Goal: Task Accomplishment & Management: Manage account settings

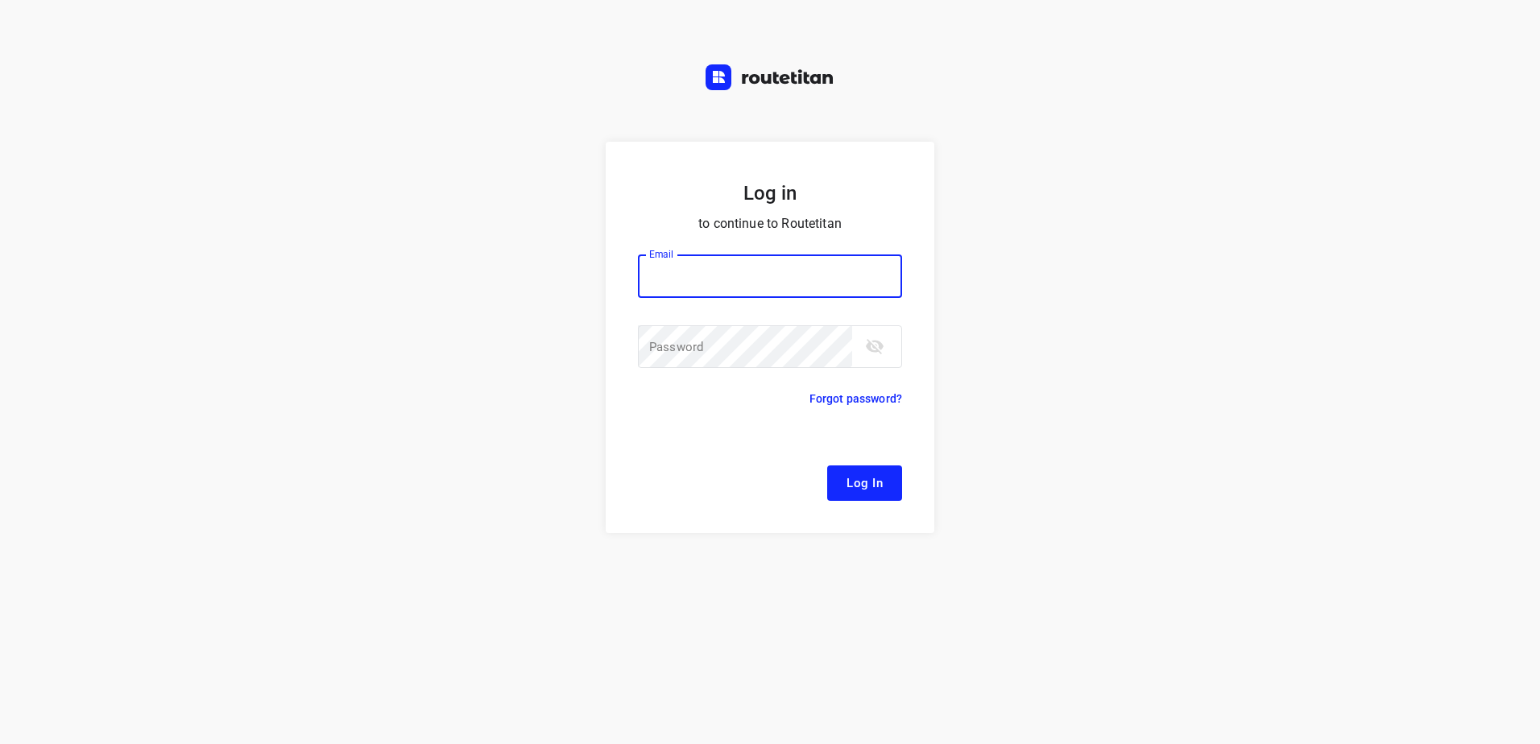
click at [745, 271] on input "email" at bounding box center [770, 275] width 264 height 43
type input "[EMAIL_ADDRESS][DOMAIN_NAME]"
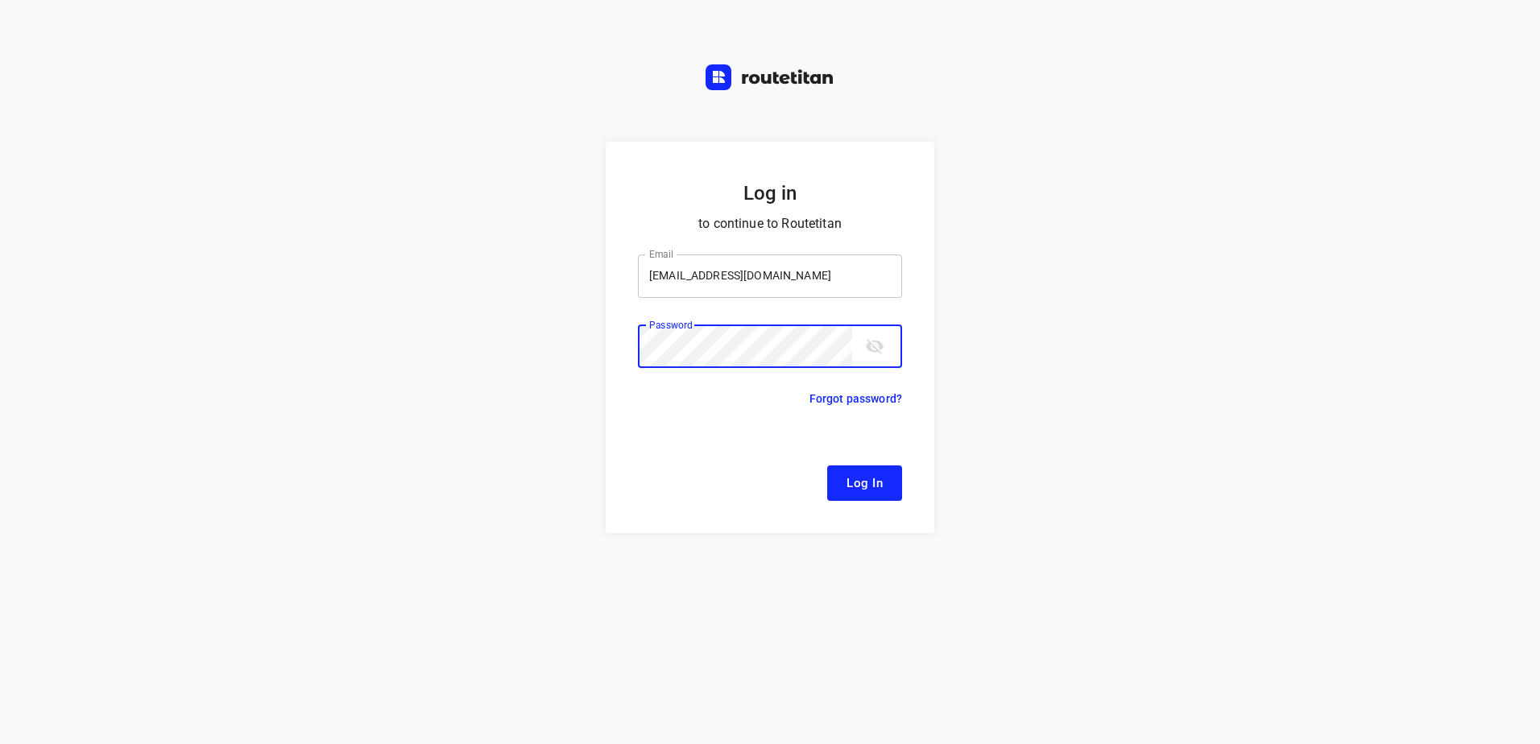
click at [827, 465] on button "Log In" at bounding box center [864, 482] width 75 height 35
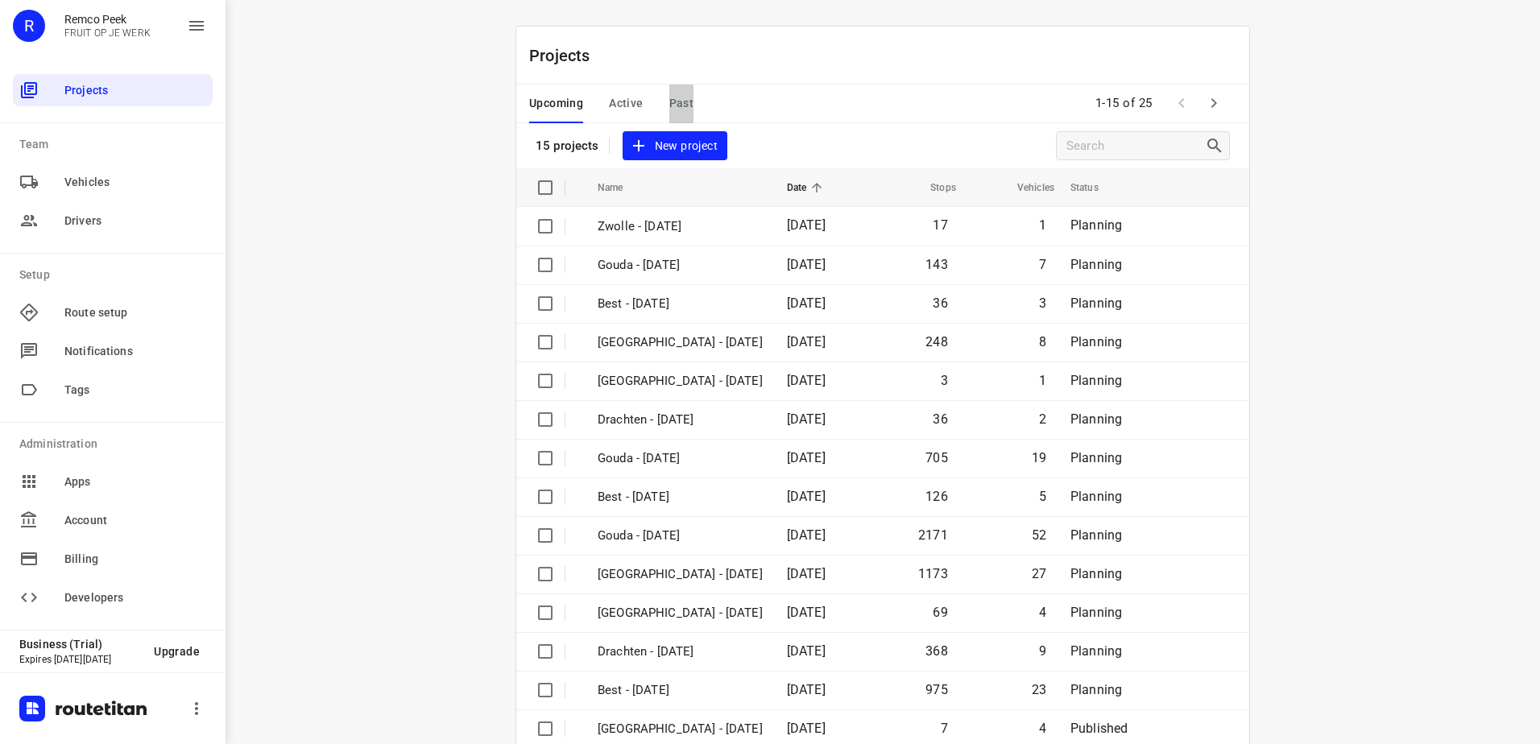
click at [676, 105] on span "Past" at bounding box center [681, 103] width 25 height 20
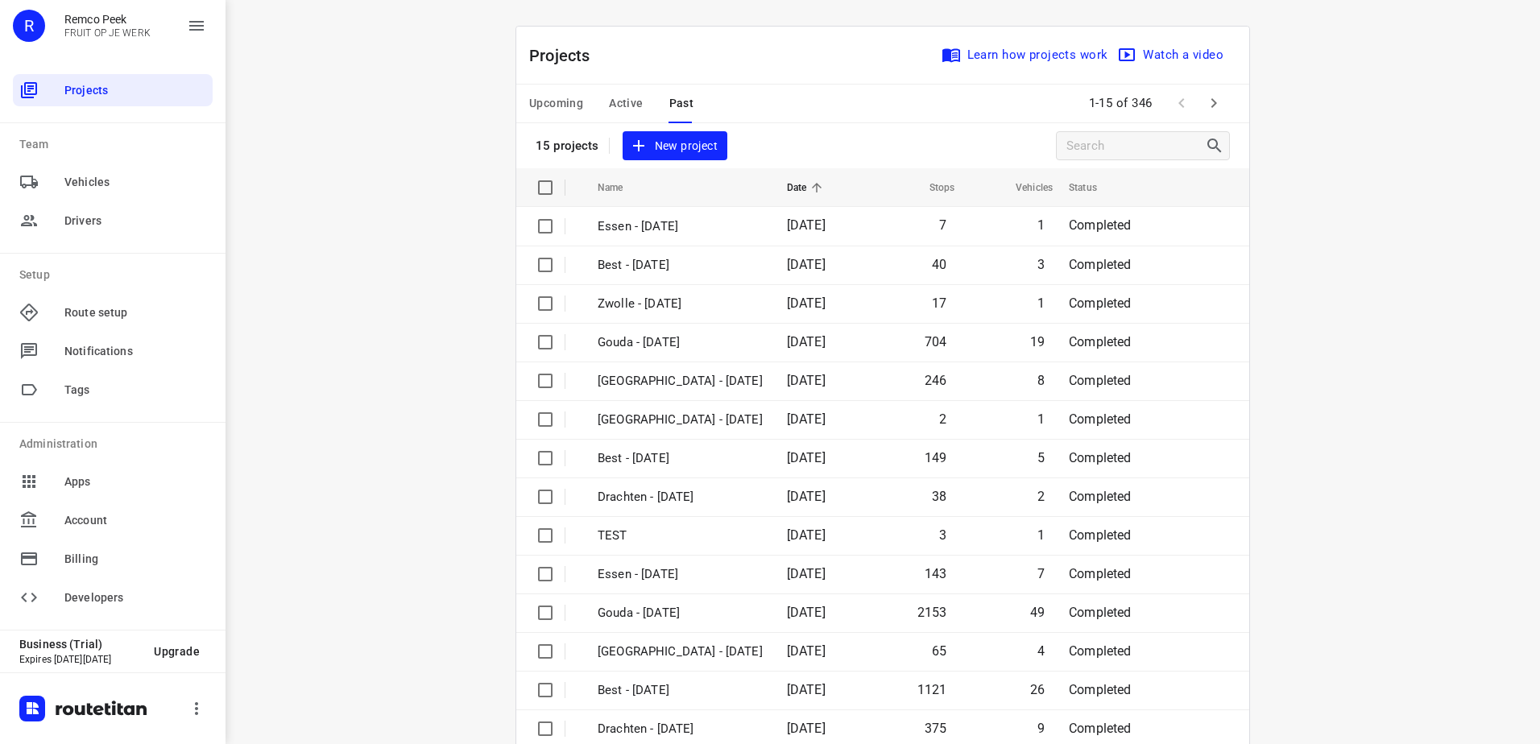
click at [979, 110] on div "Upcoming Active Past 1-15 of 346" at bounding box center [882, 104] width 733 height 39
click at [1211, 104] on icon "button" at bounding box center [1214, 103] width 6 height 10
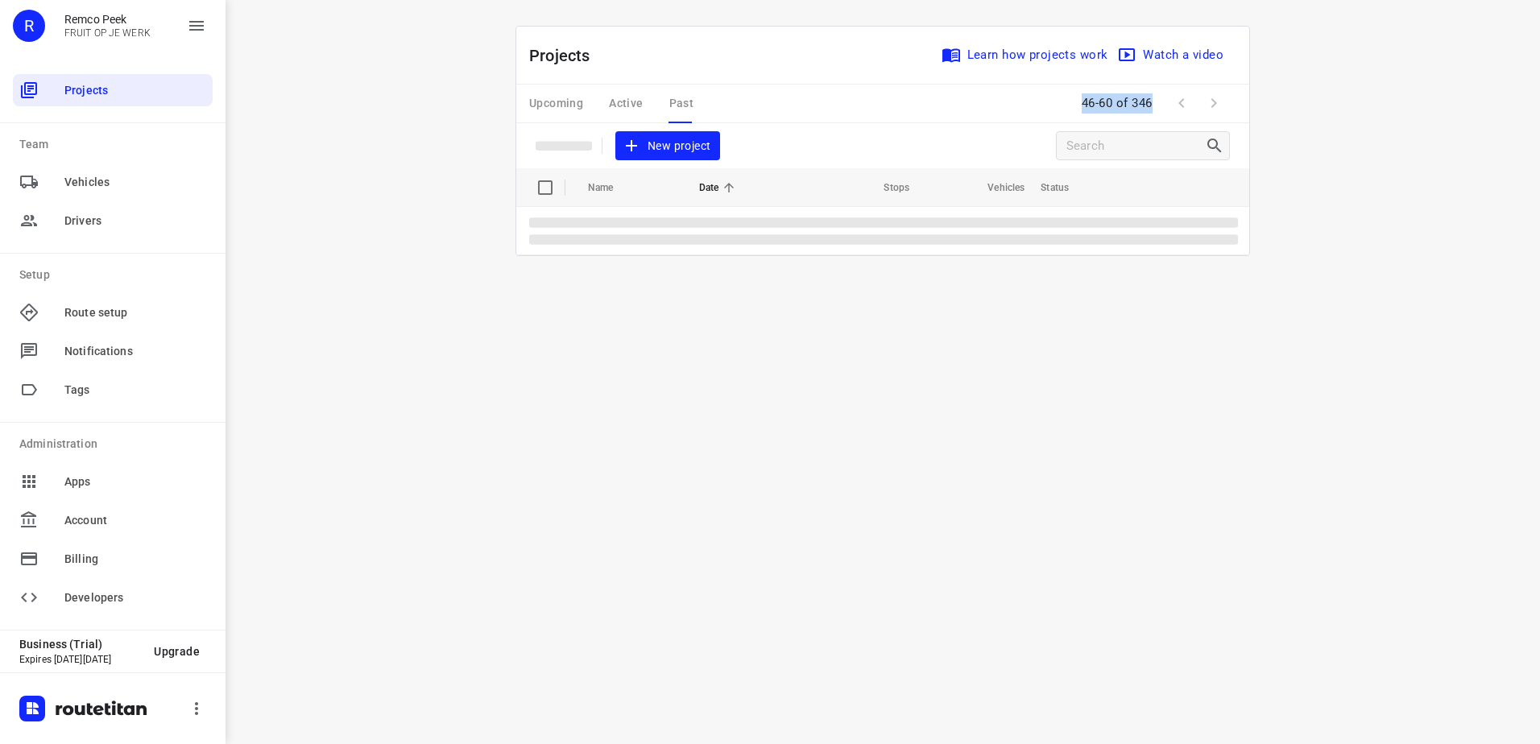
click at [1210, 104] on span at bounding box center [1214, 103] width 32 height 32
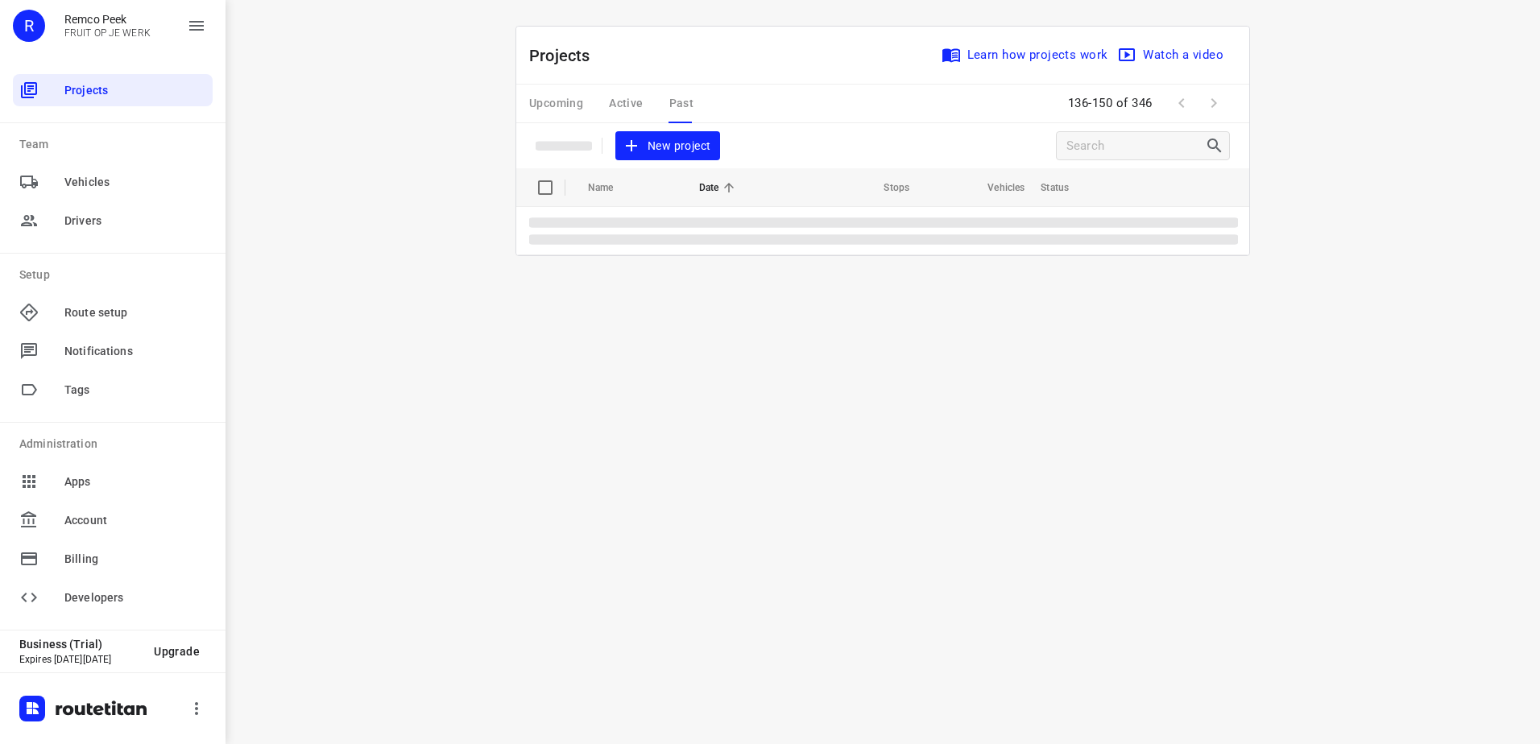
click at [1215, 102] on span at bounding box center [1214, 103] width 32 height 32
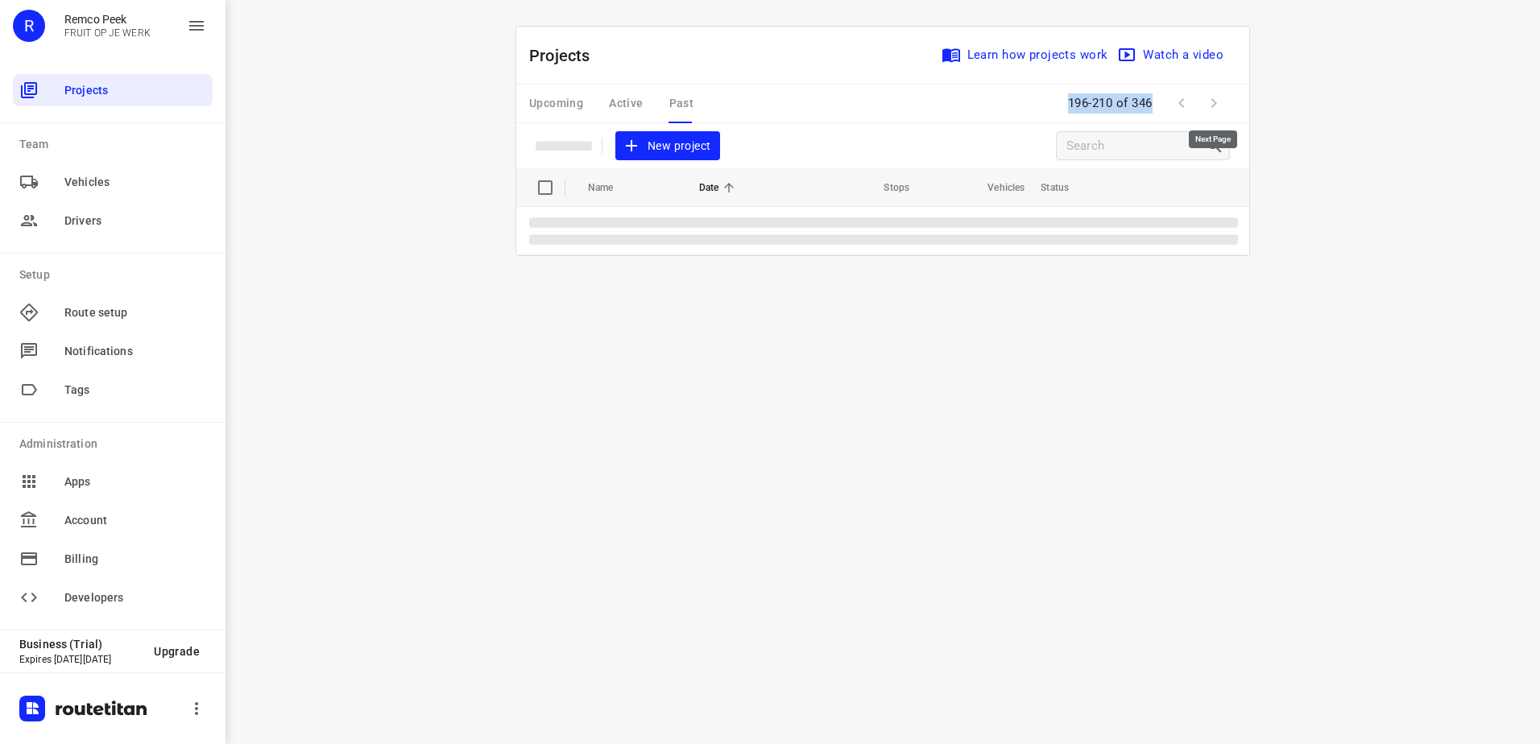
click at [1215, 102] on span at bounding box center [1214, 103] width 32 height 32
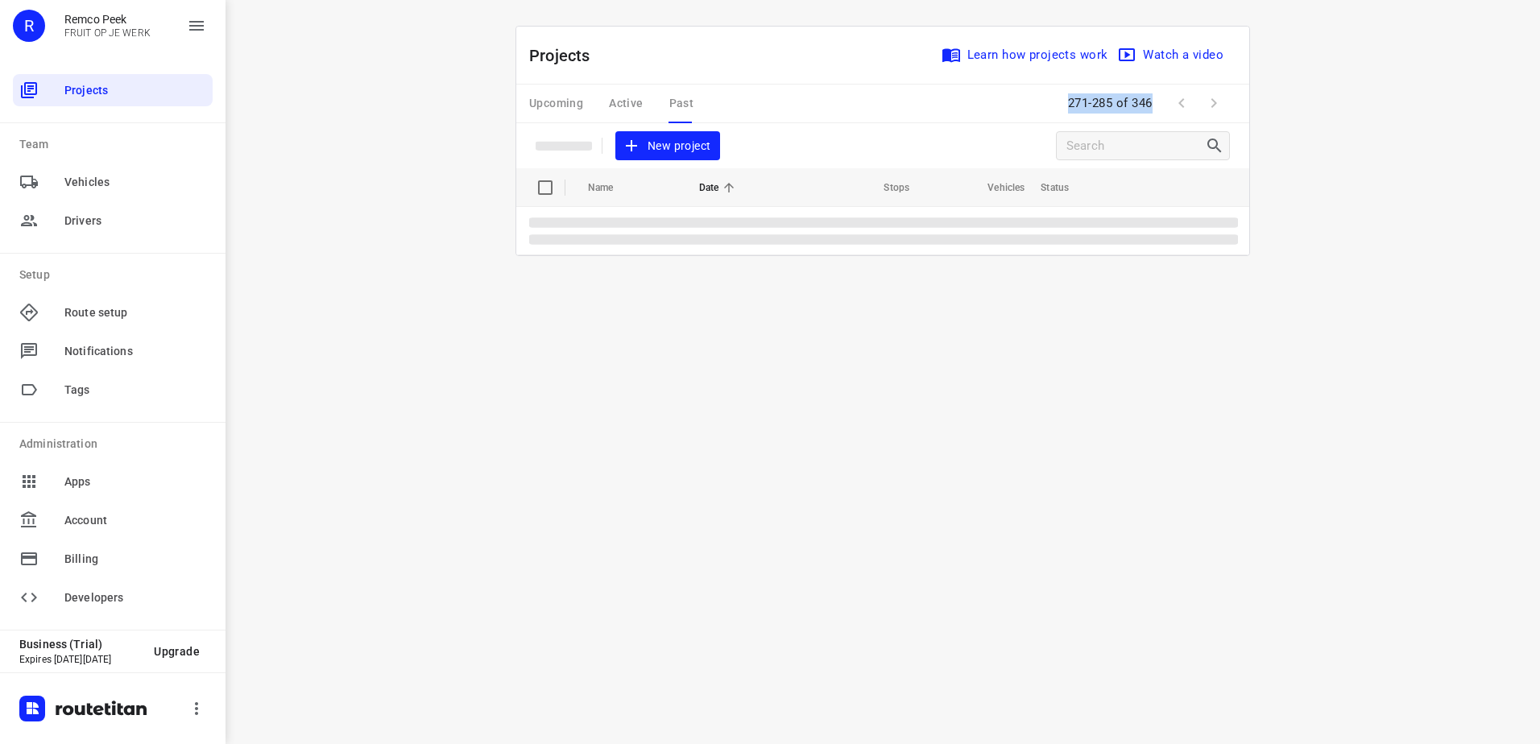
click at [1215, 102] on span at bounding box center [1214, 103] width 32 height 32
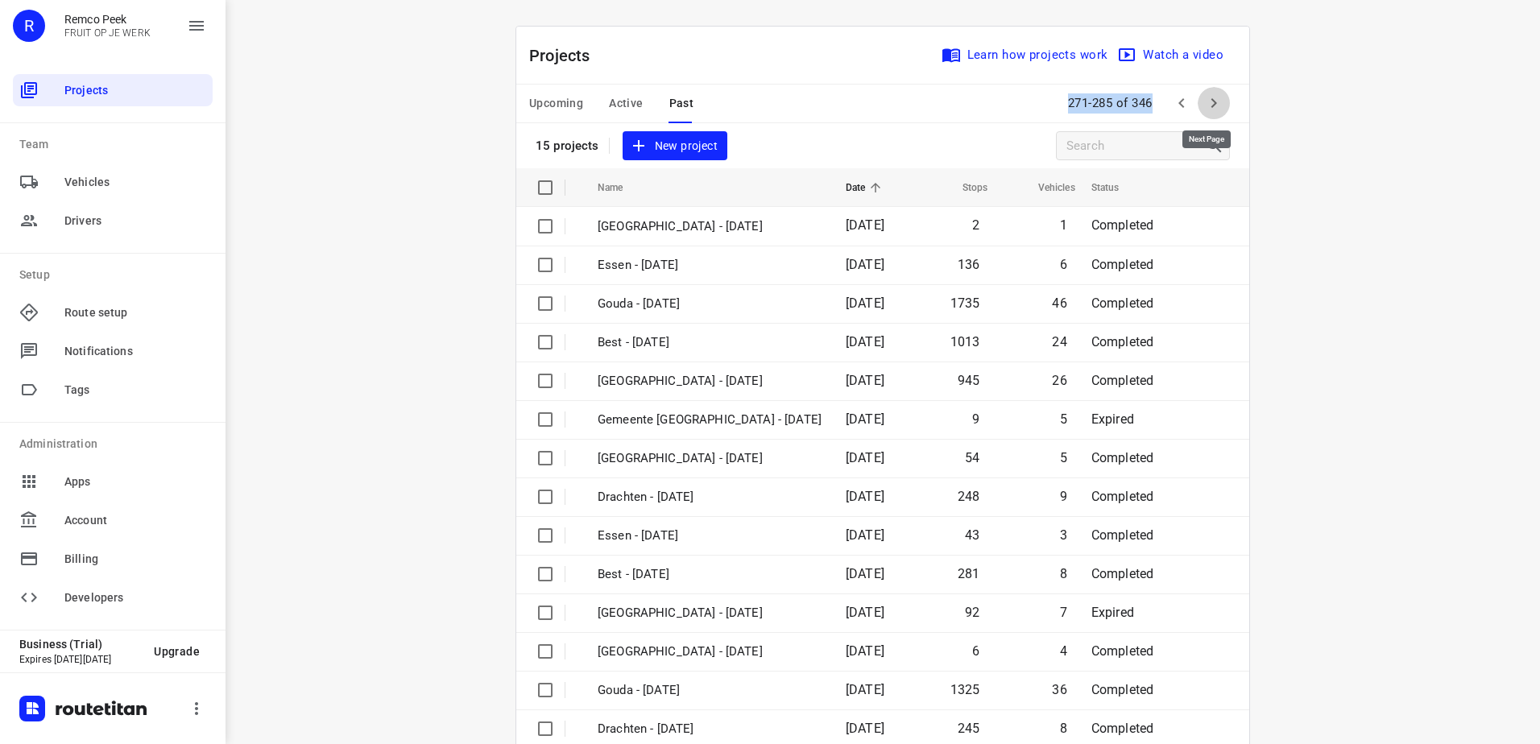
click at [1215, 102] on icon "button" at bounding box center [1213, 102] width 19 height 19
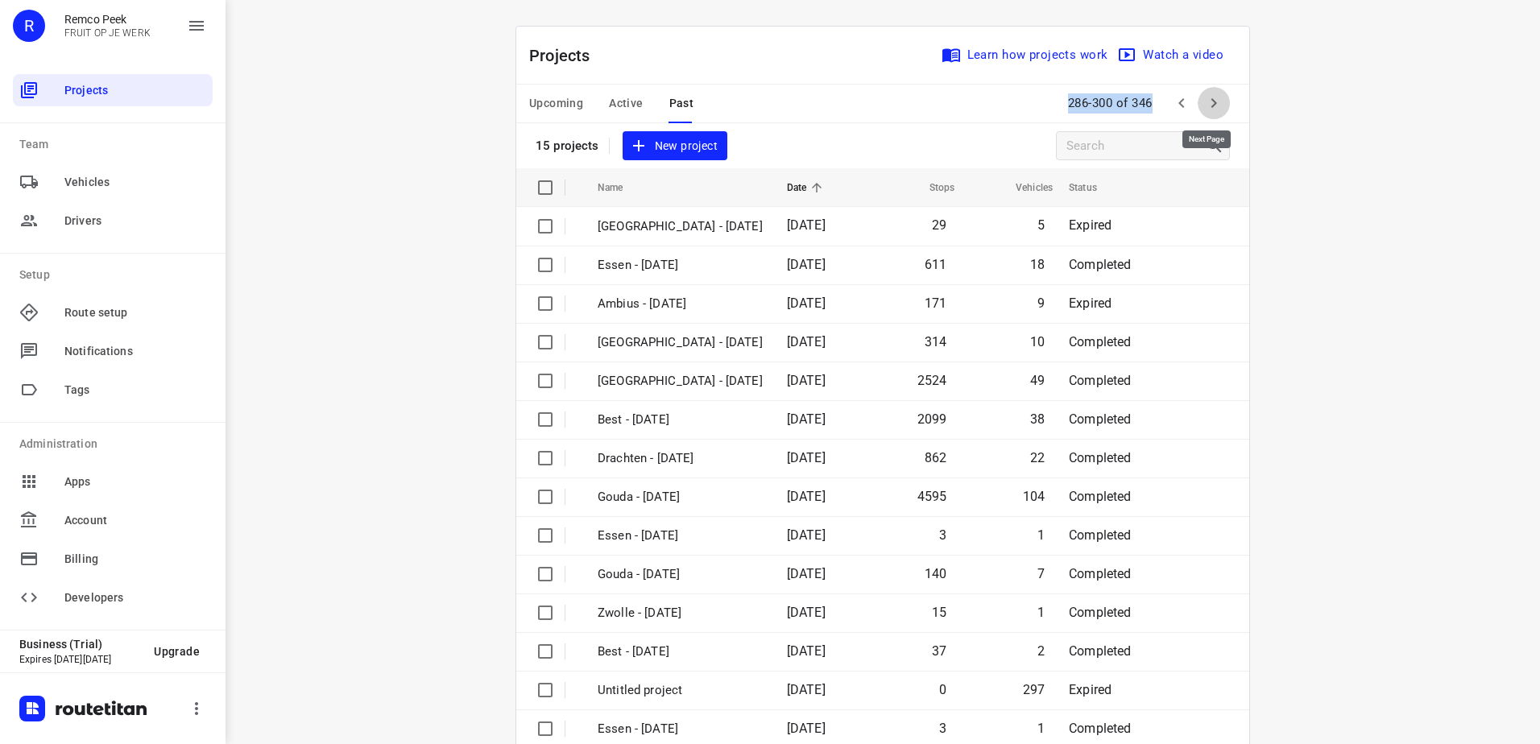
click at [1215, 102] on icon "button" at bounding box center [1213, 102] width 19 height 19
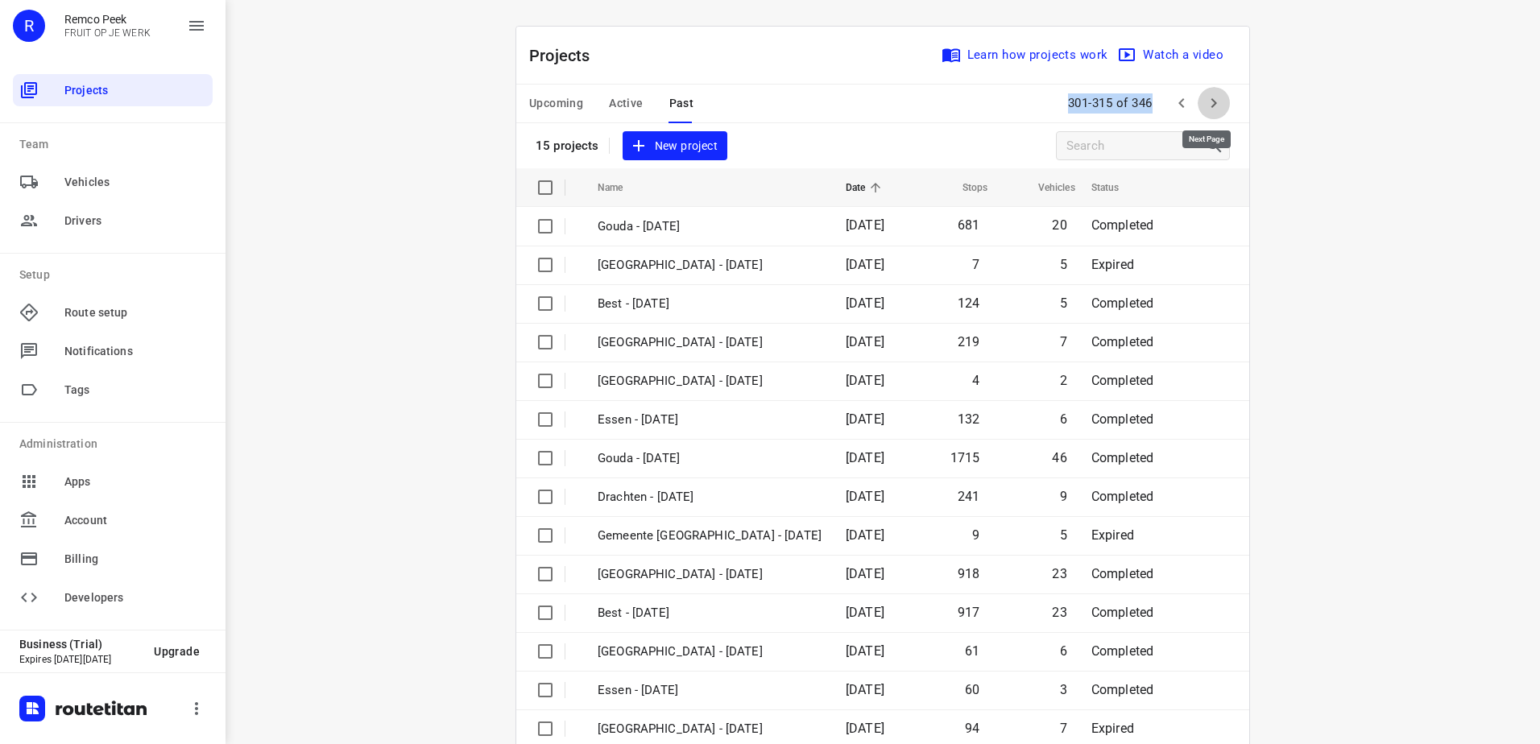
click at [1215, 102] on icon "button" at bounding box center [1213, 102] width 19 height 19
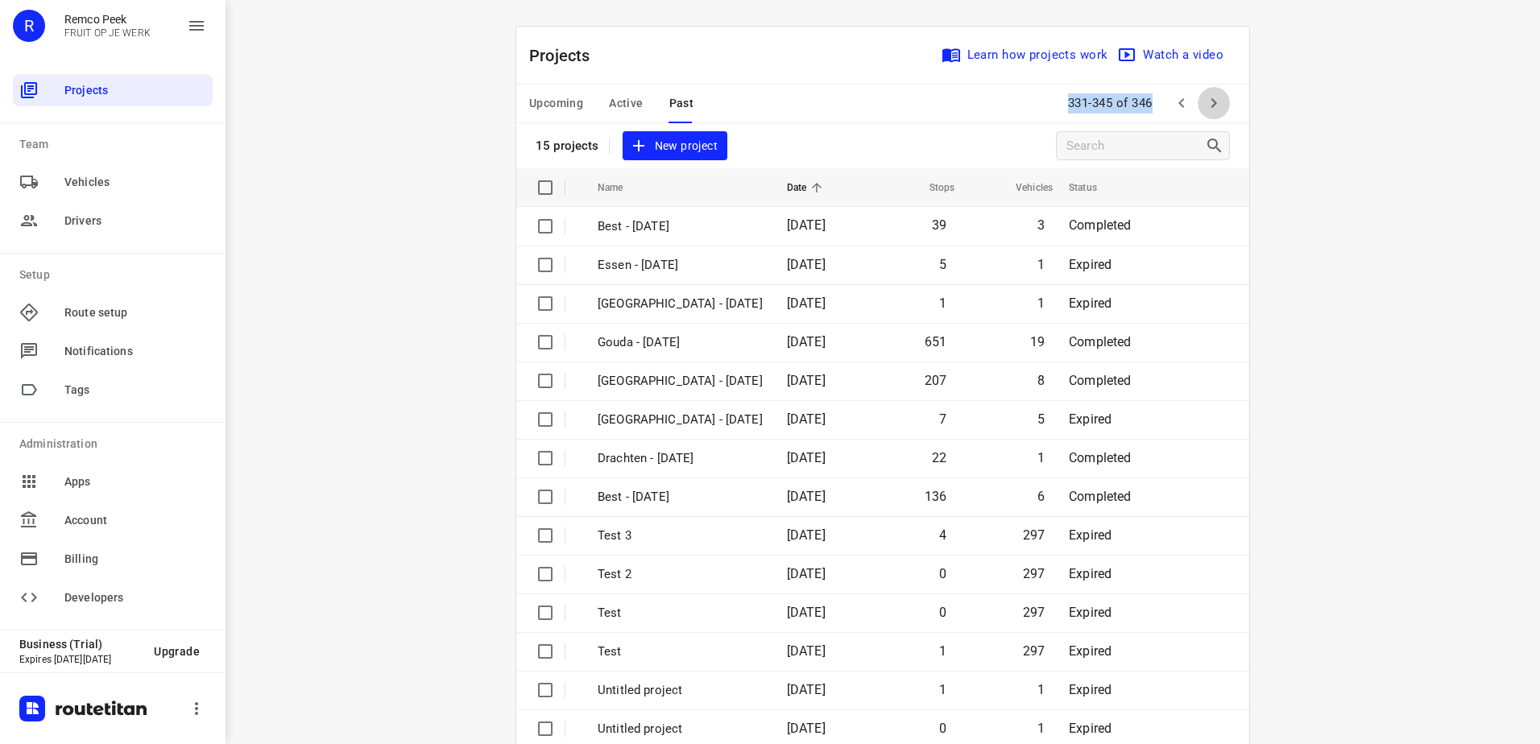
click at [1215, 102] on icon "button" at bounding box center [1213, 102] width 19 height 19
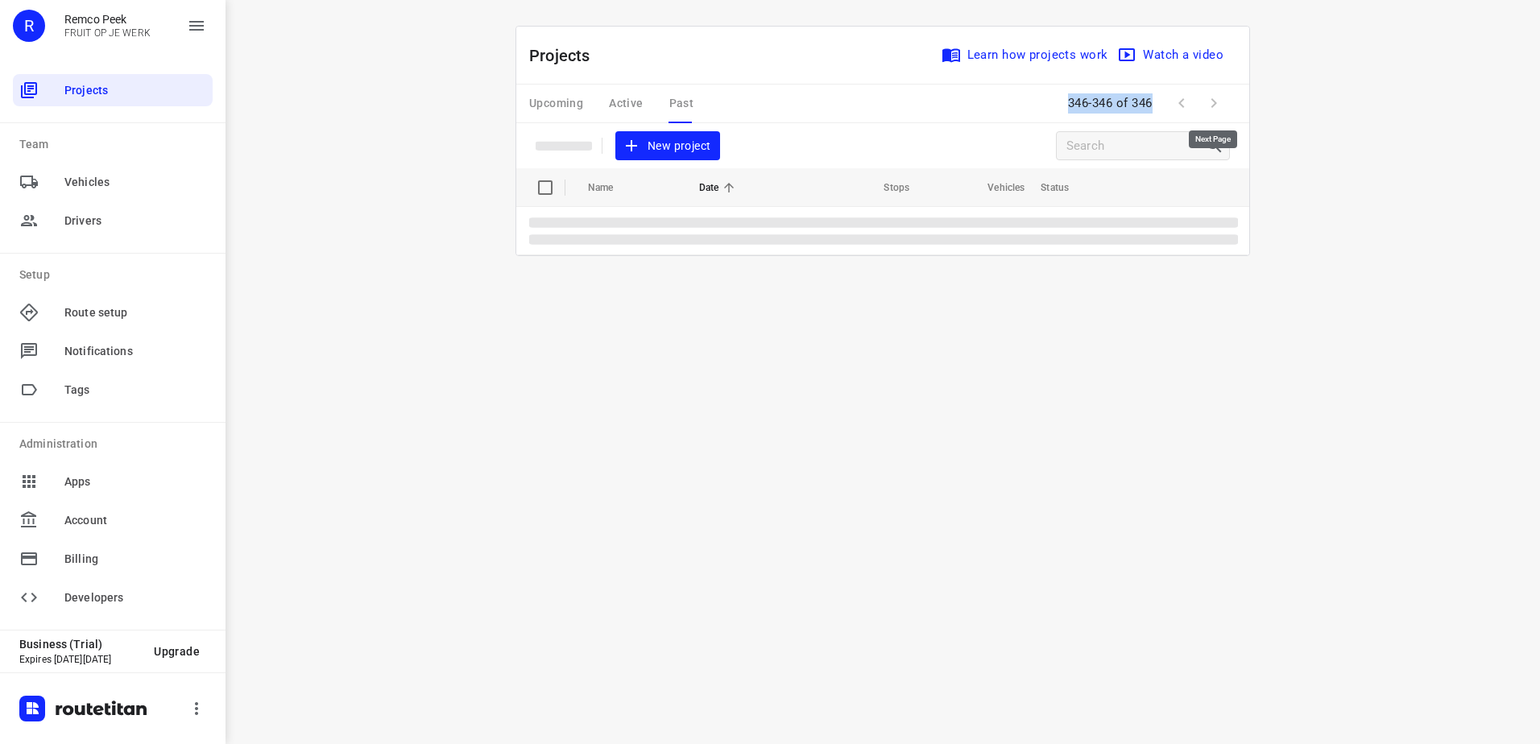
click at [1215, 102] on span at bounding box center [1214, 103] width 32 height 32
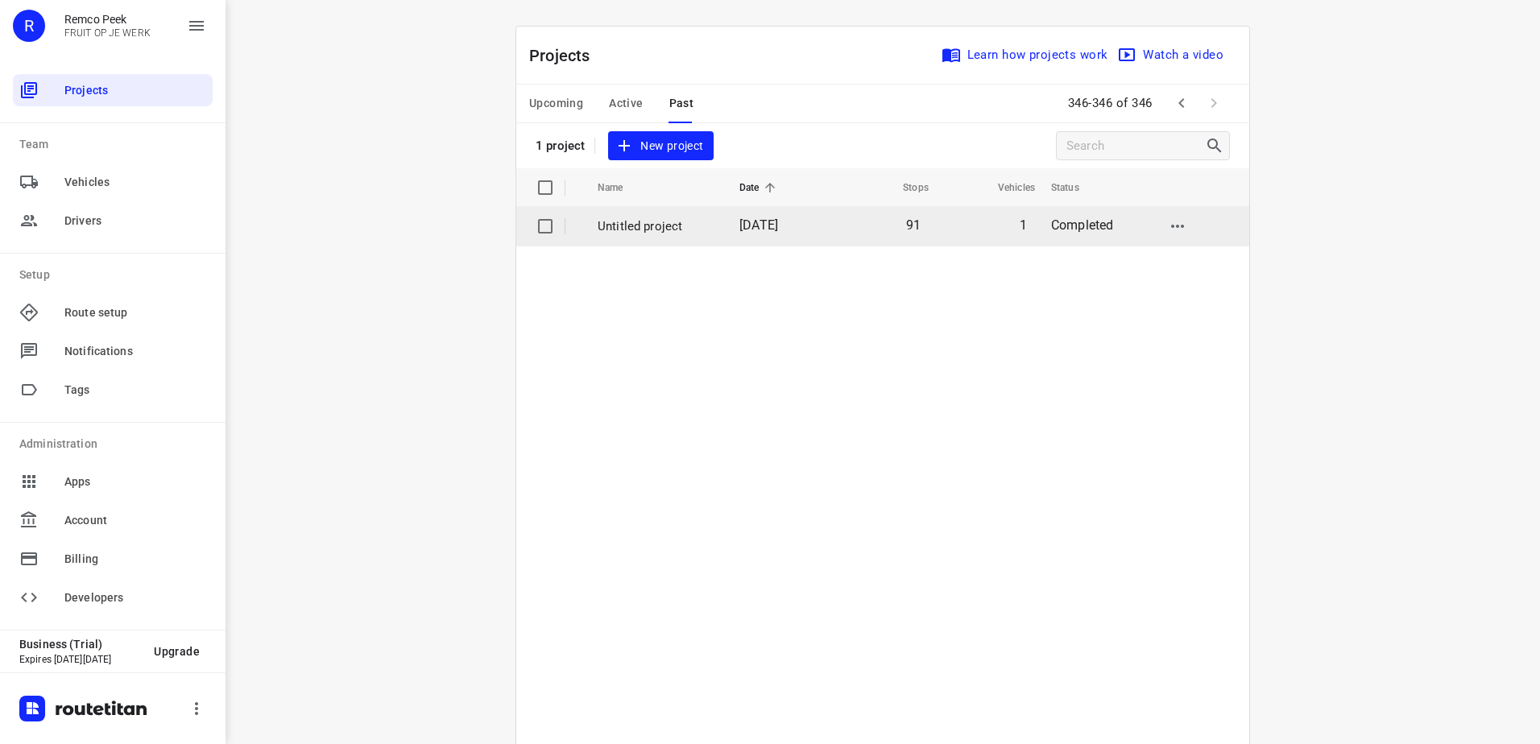
click at [661, 217] on p "Untitled project" at bounding box center [657, 226] width 118 height 19
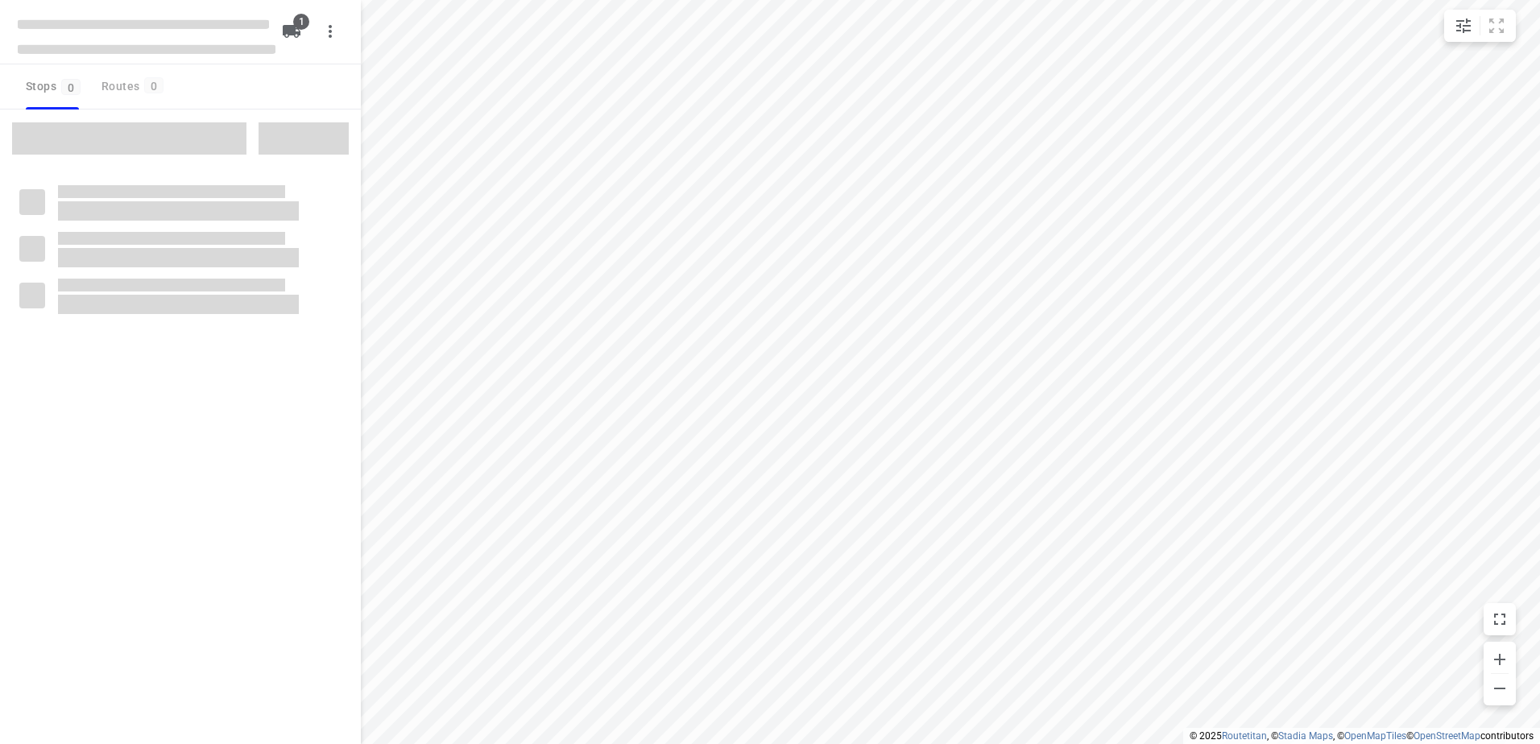
type input "distance"
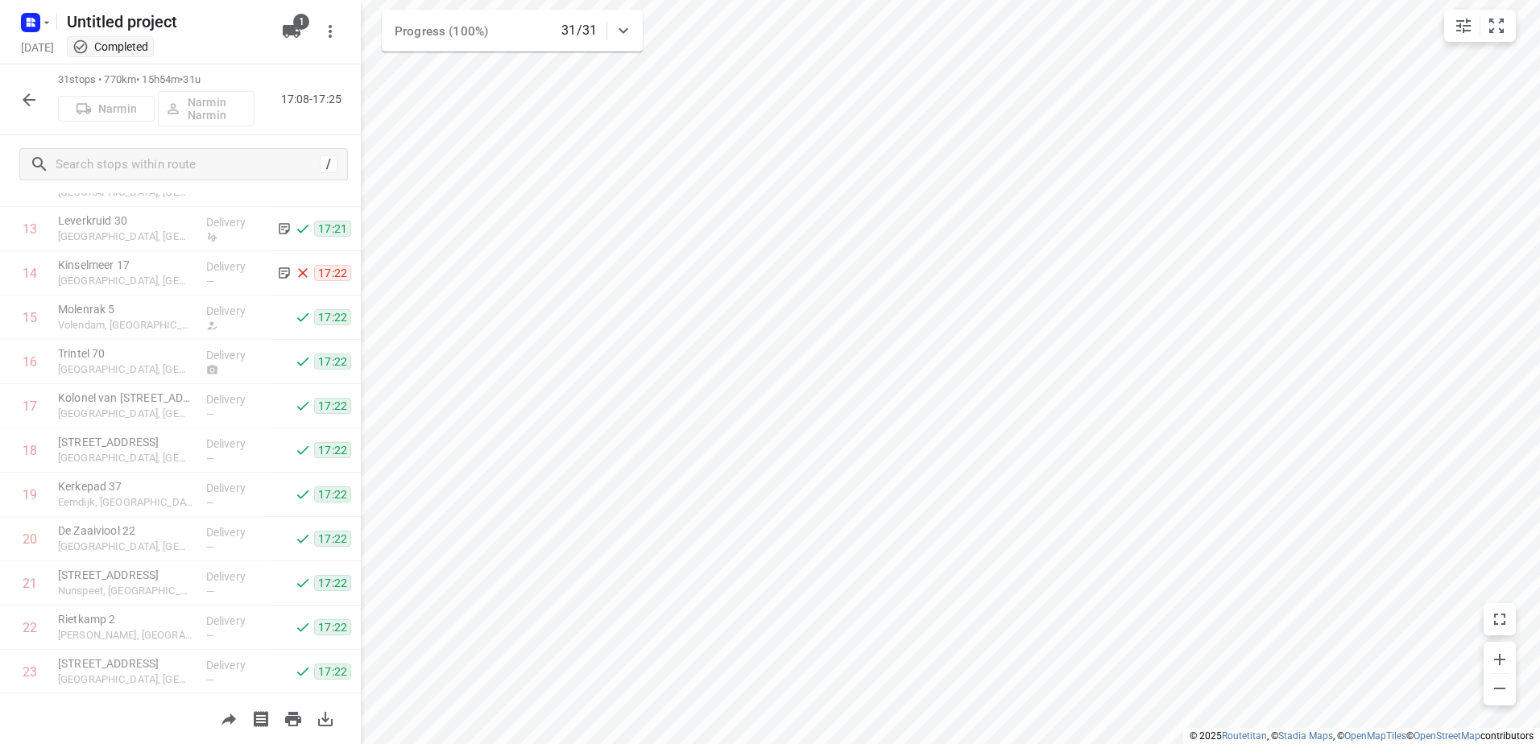
scroll to position [1045, 0]
click at [29, 25] on icon "button" at bounding box center [29, 25] width 4 height 4
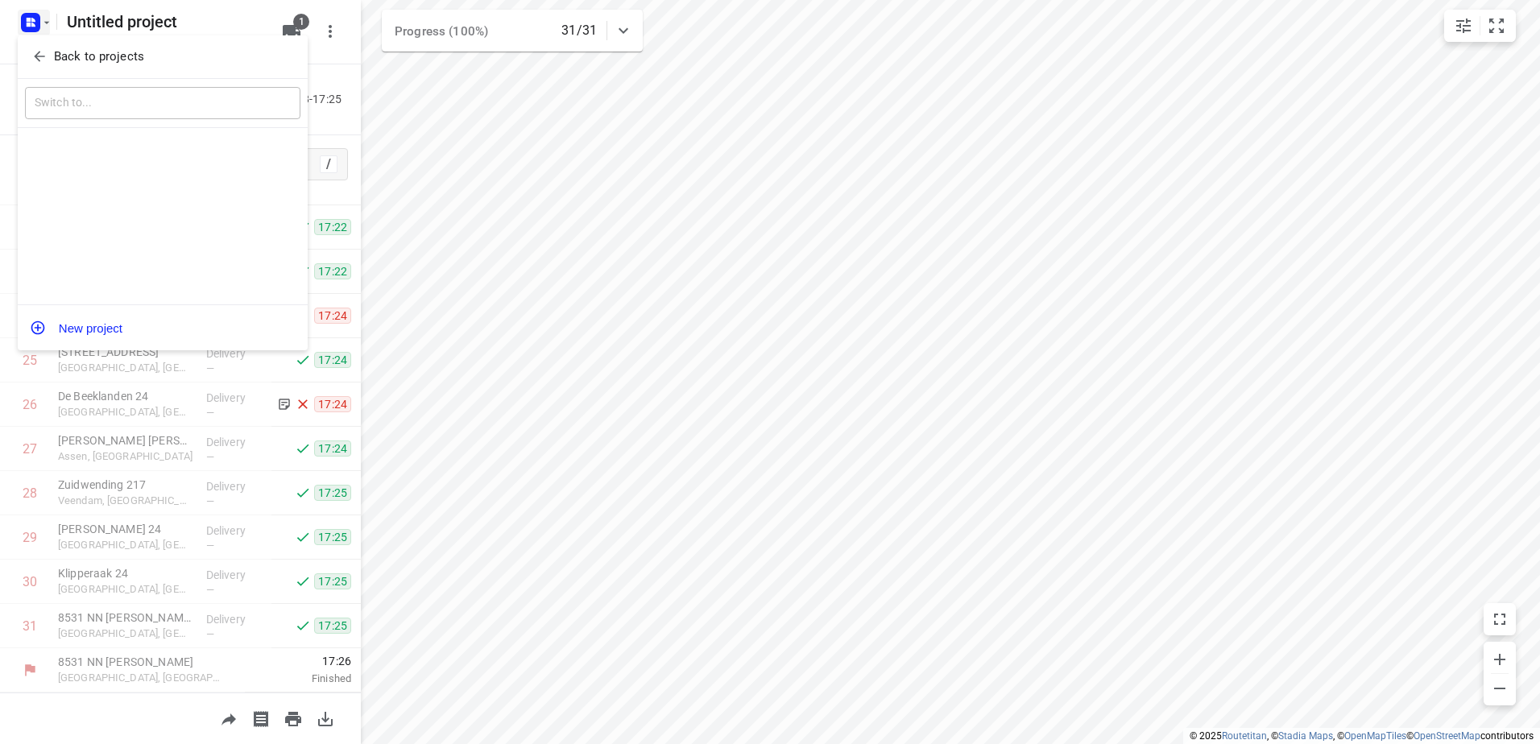
click at [58, 54] on p "Back to projects" at bounding box center [99, 57] width 90 height 19
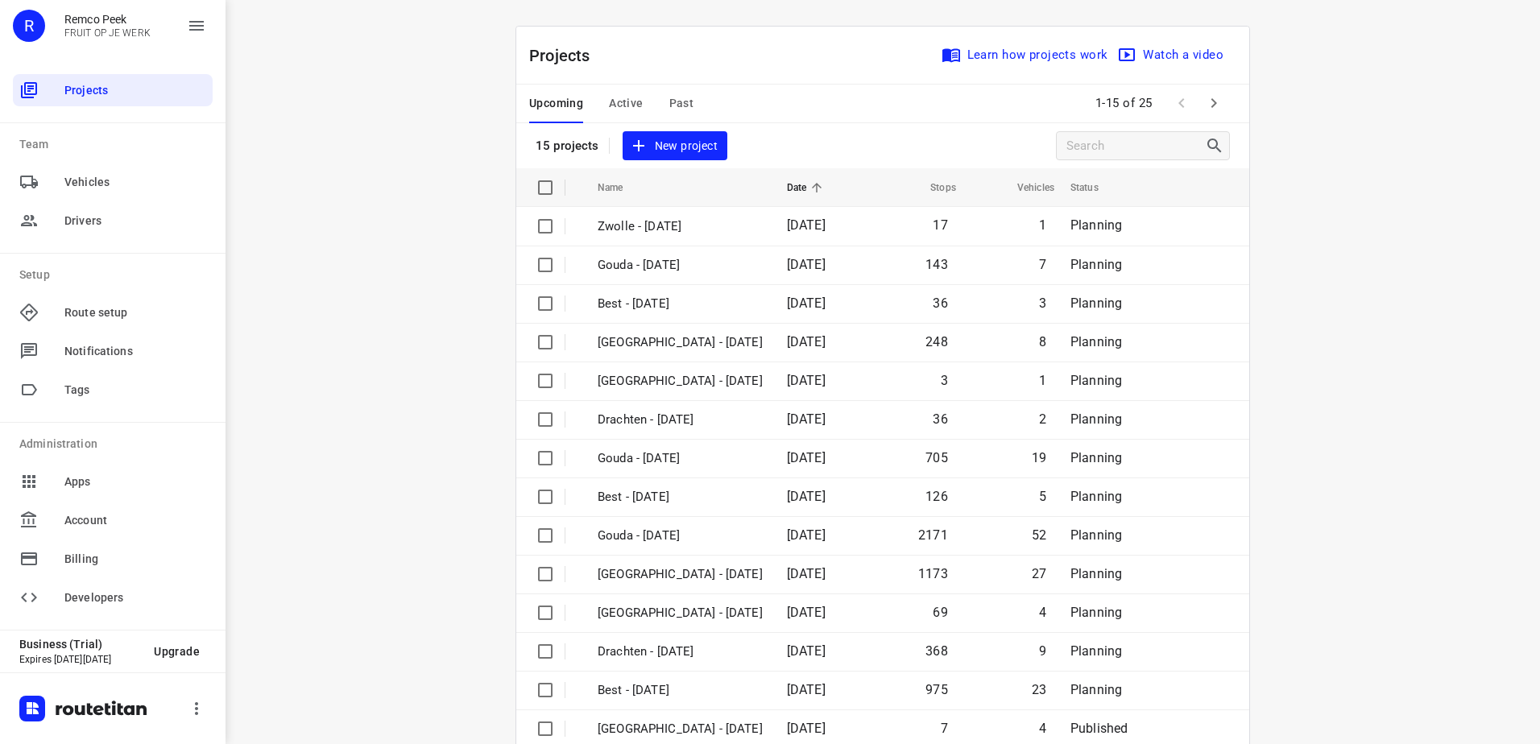
click at [676, 103] on span "Past" at bounding box center [681, 103] width 25 height 20
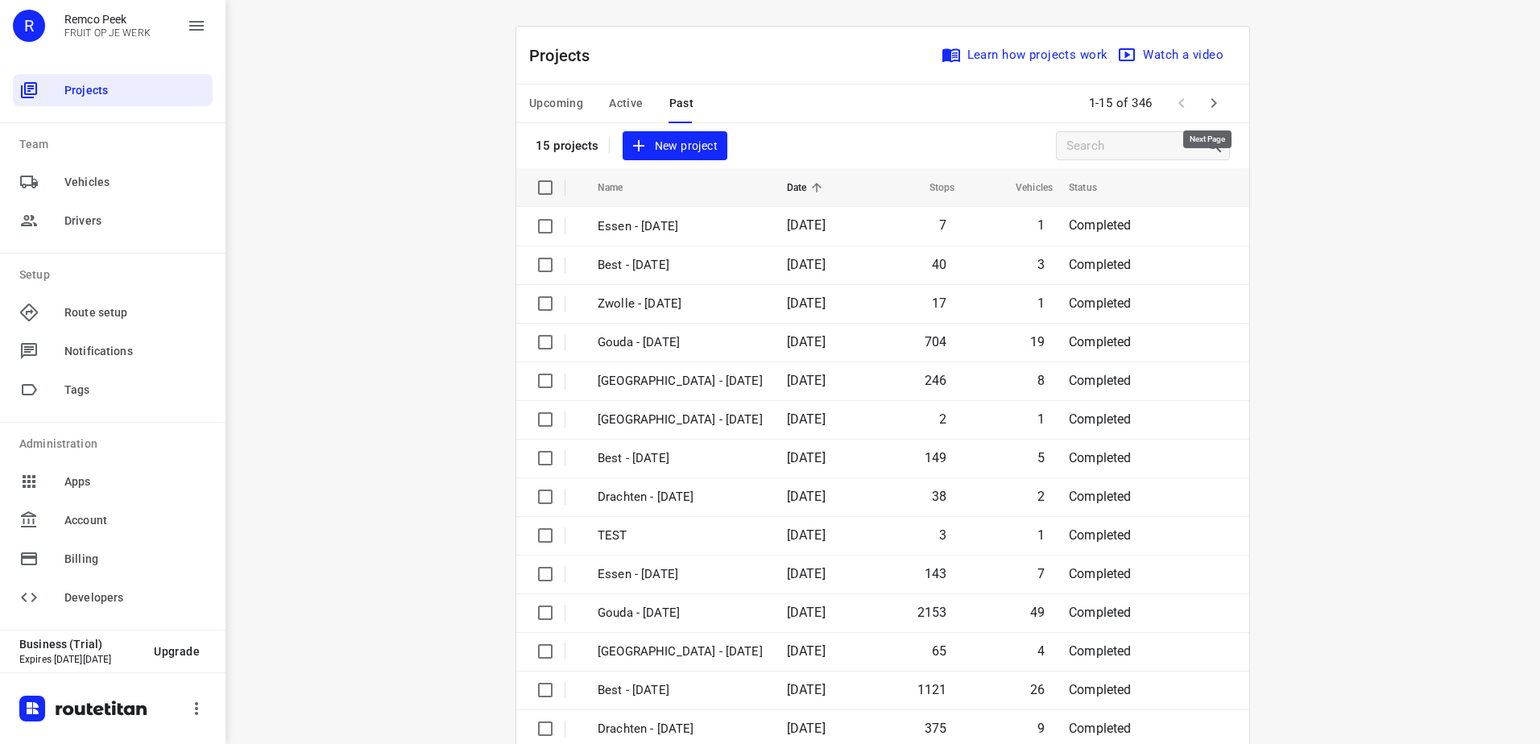
click at [1213, 102] on icon "button" at bounding box center [1213, 102] width 19 height 19
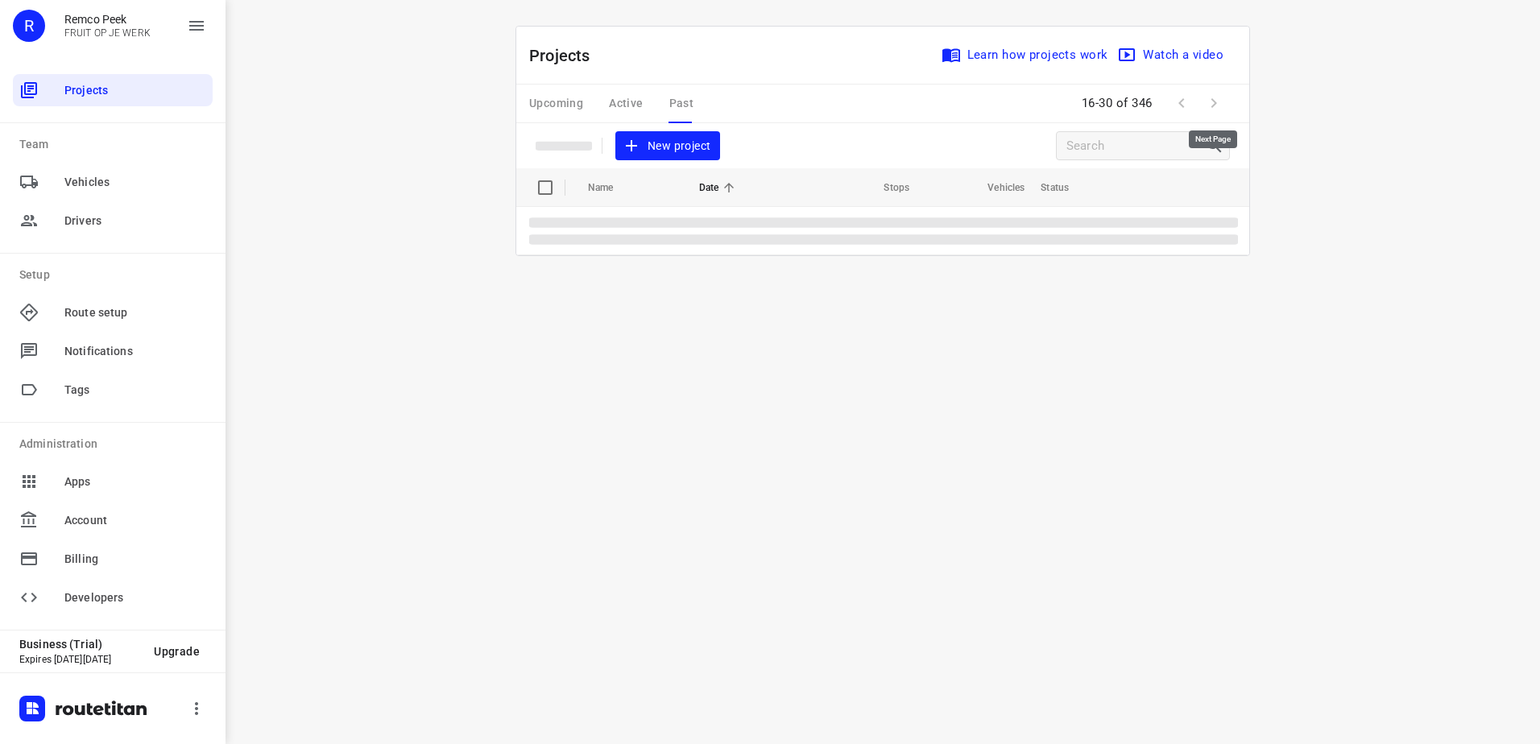
click at [1213, 102] on span at bounding box center [1214, 103] width 32 height 32
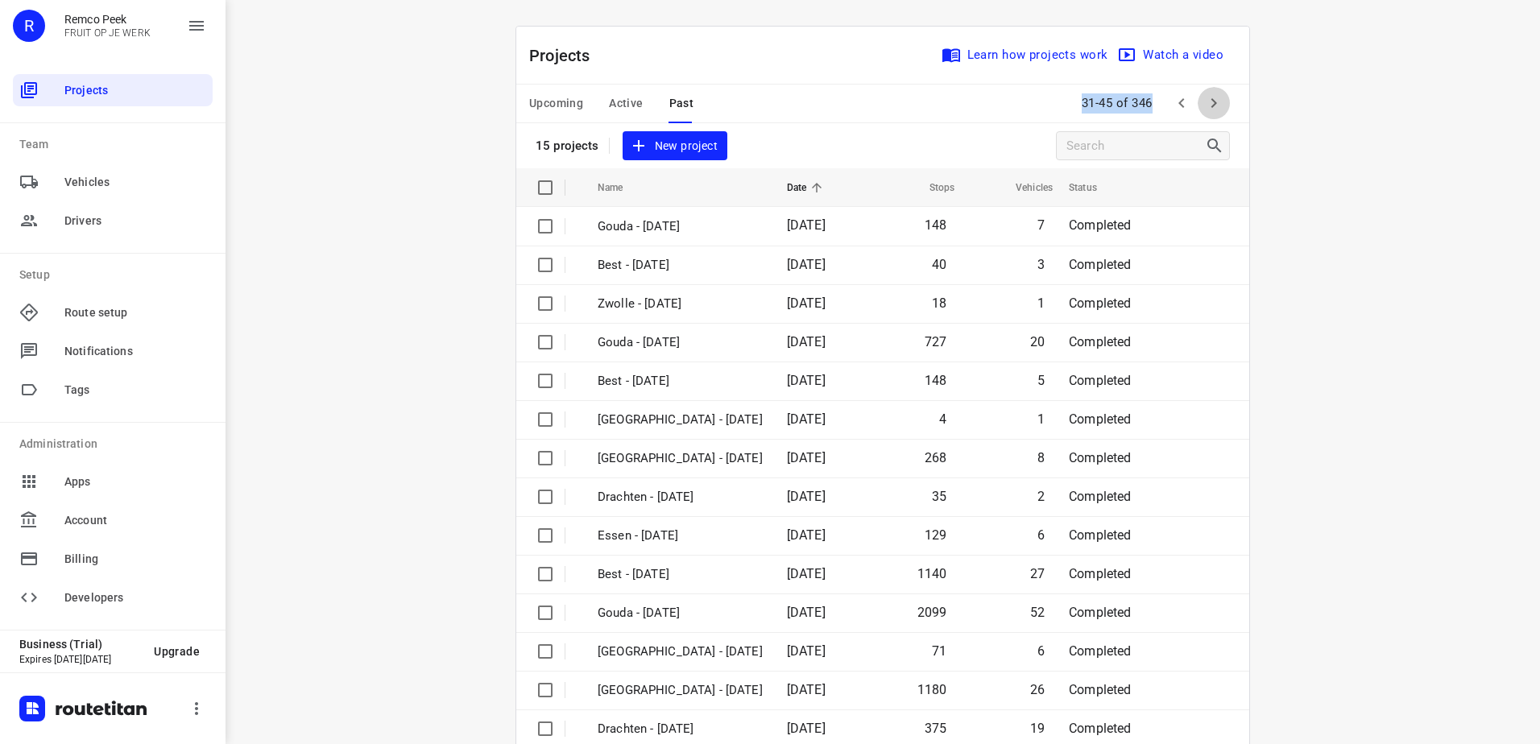
click at [1214, 102] on icon "button" at bounding box center [1213, 102] width 19 height 19
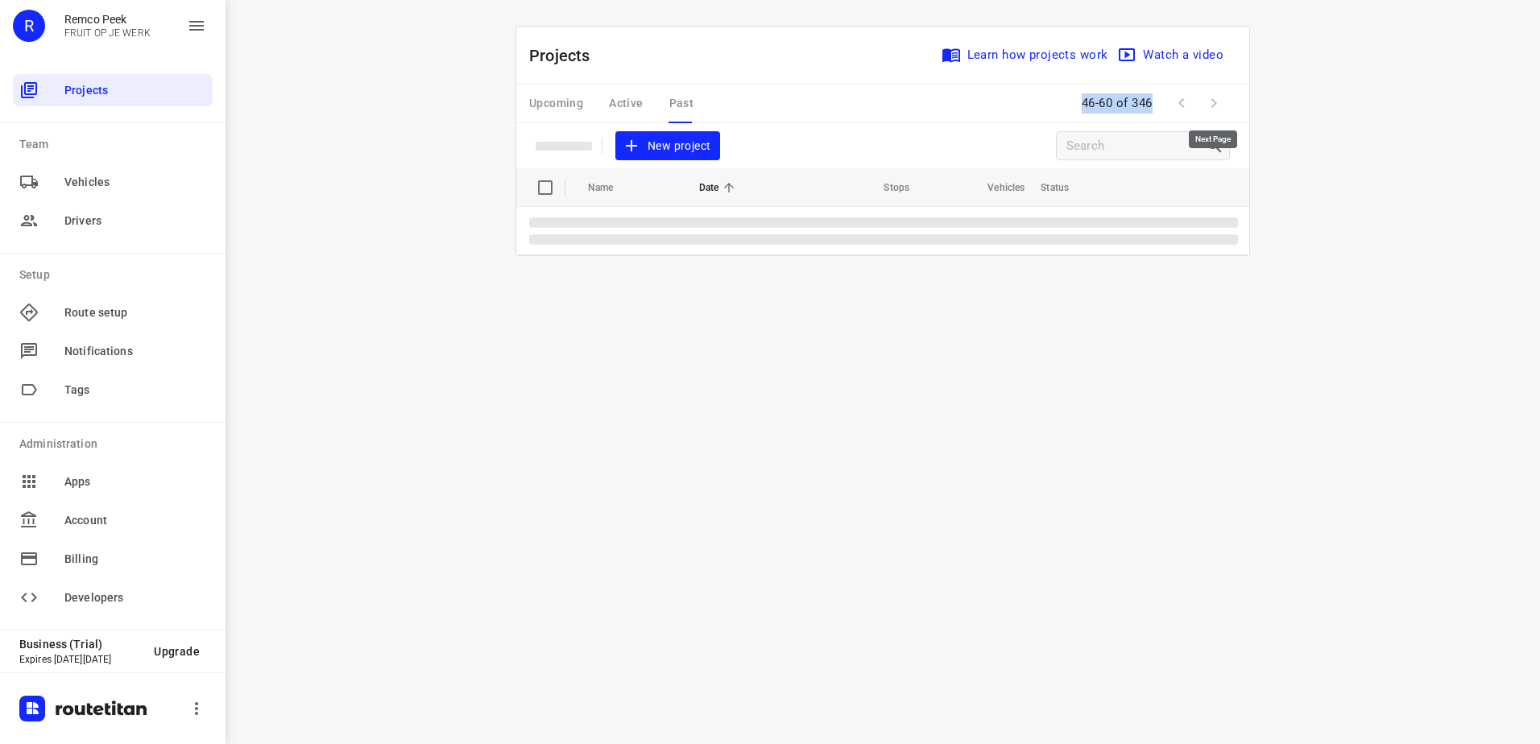
click at [1214, 102] on span at bounding box center [1214, 103] width 32 height 32
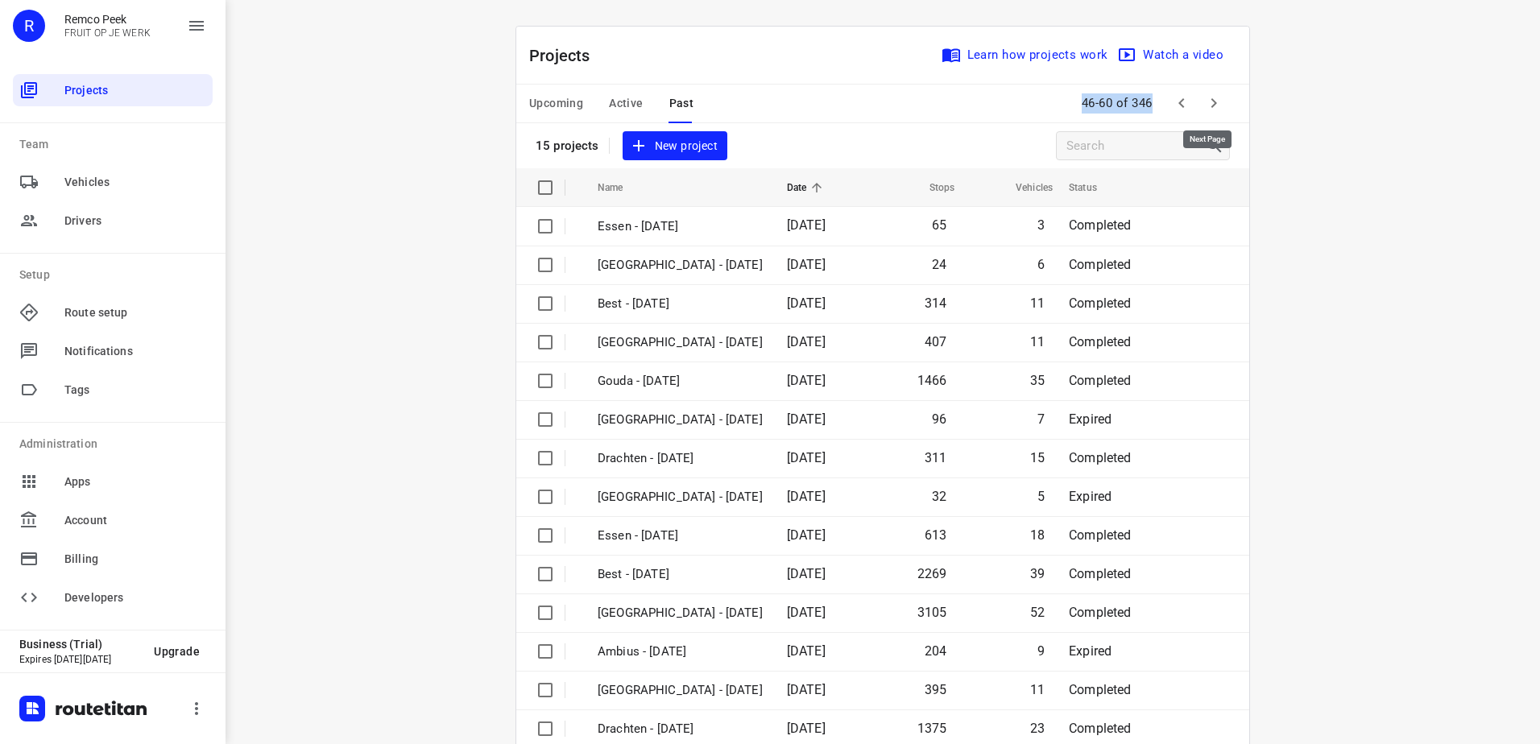
click at [1214, 102] on icon "button" at bounding box center [1213, 102] width 19 height 19
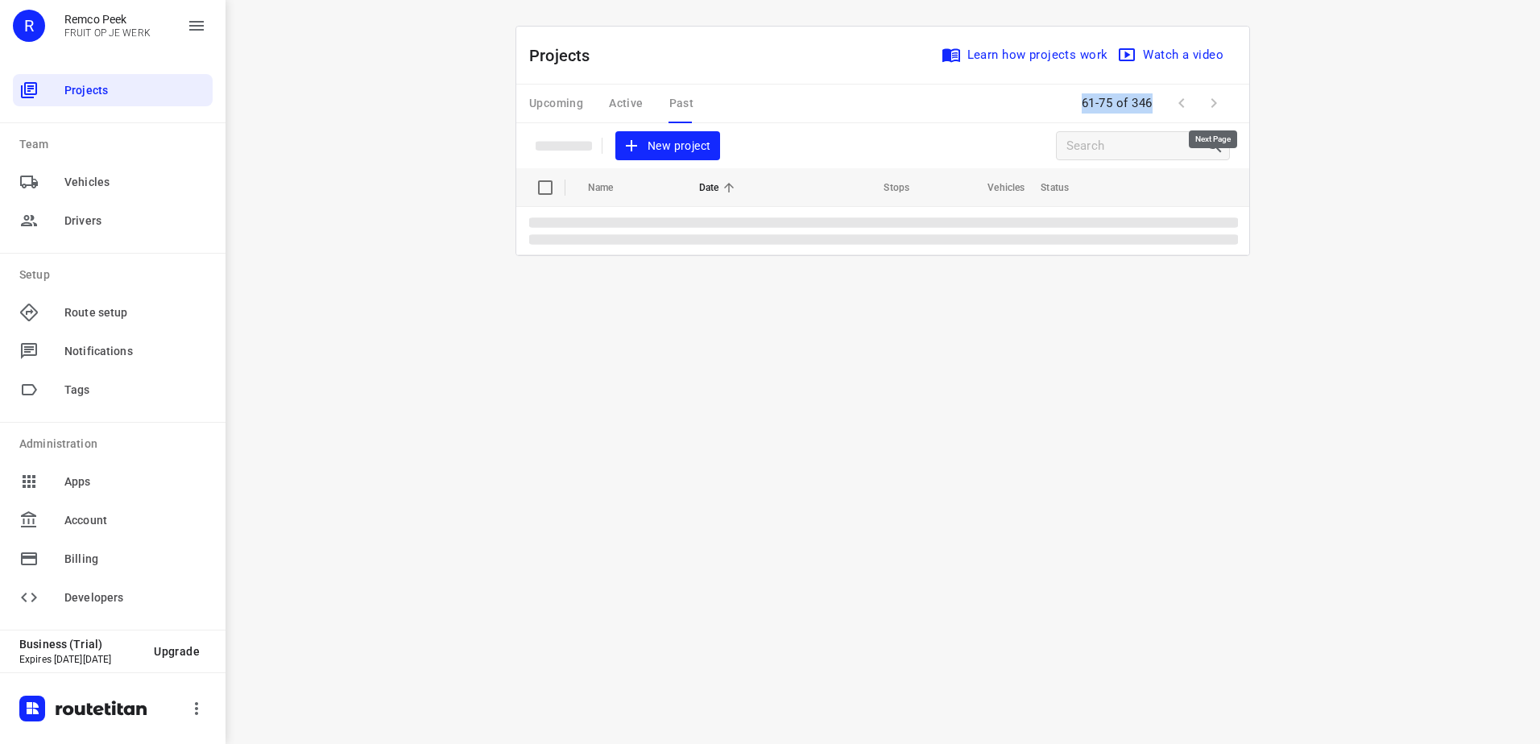
click at [1214, 102] on span at bounding box center [1214, 103] width 32 height 32
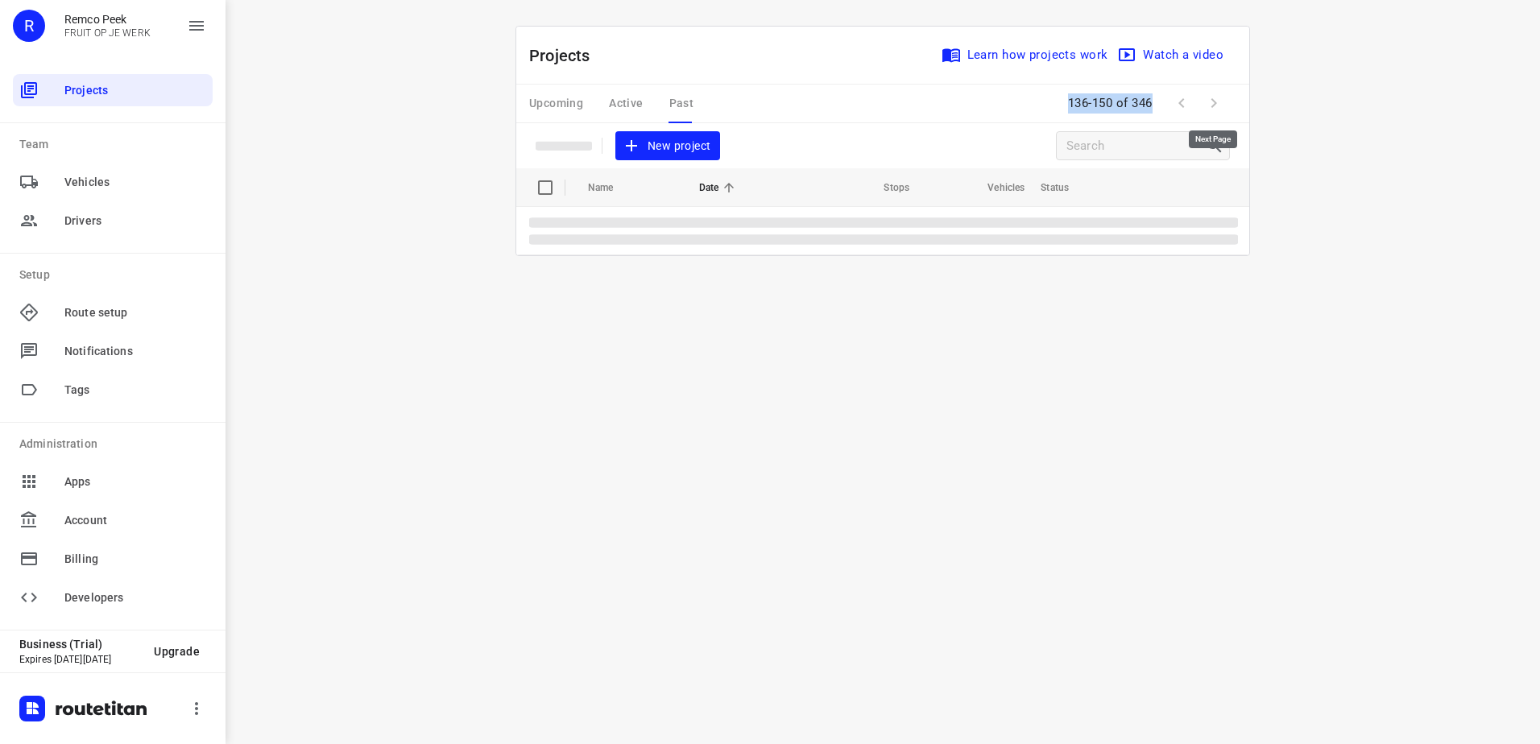
click at [1214, 102] on span at bounding box center [1214, 103] width 32 height 32
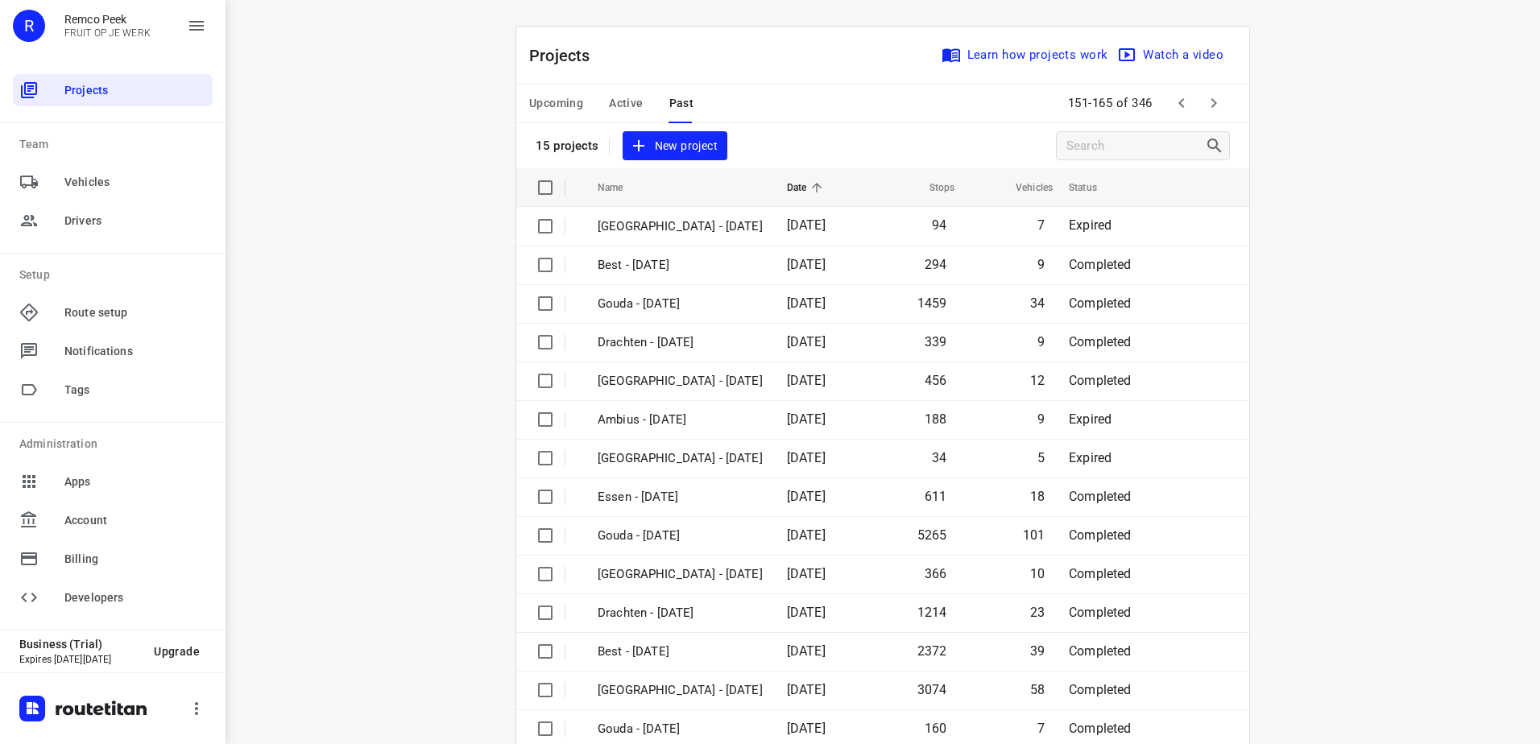
click at [1214, 106] on icon "button" at bounding box center [1213, 102] width 19 height 19
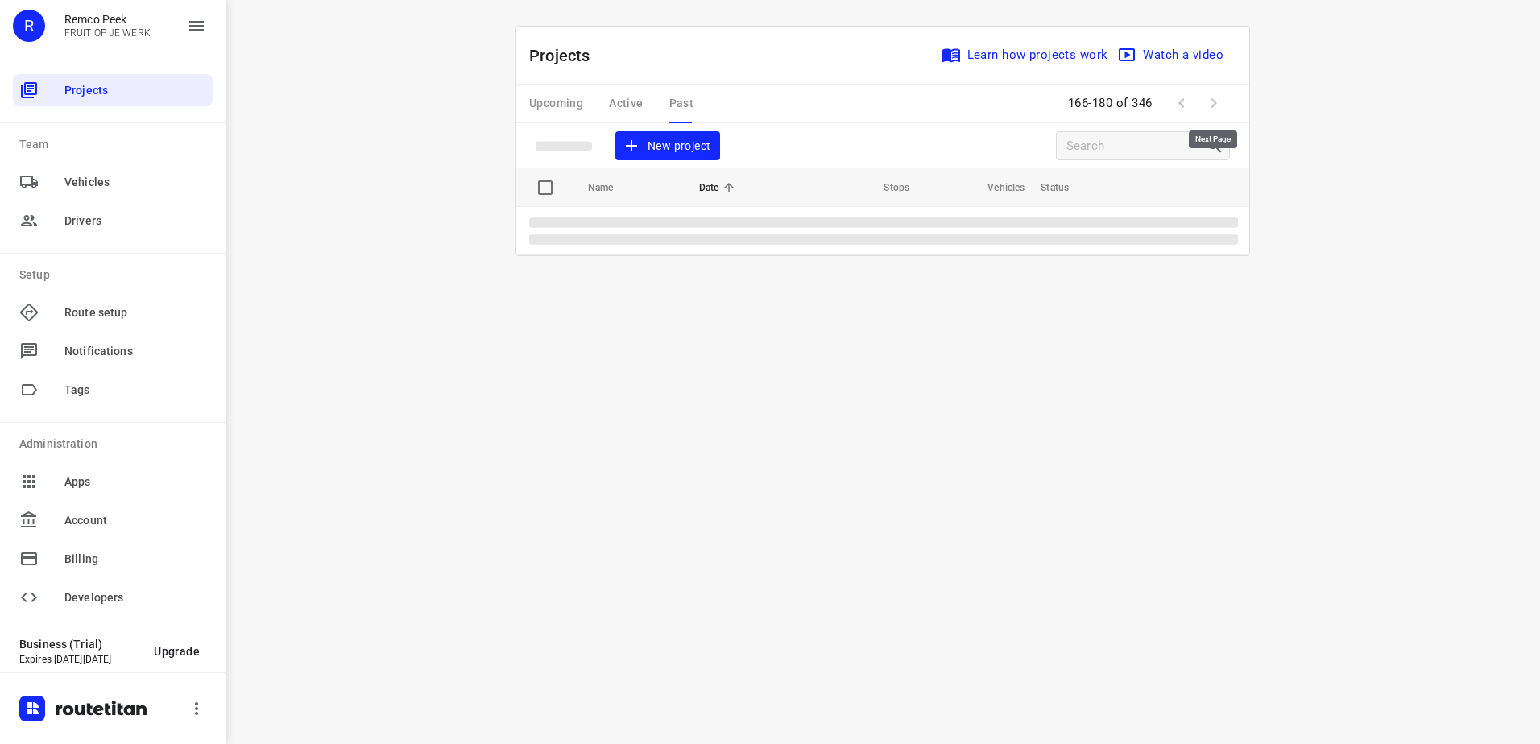
click at [1214, 106] on span at bounding box center [1214, 103] width 32 height 32
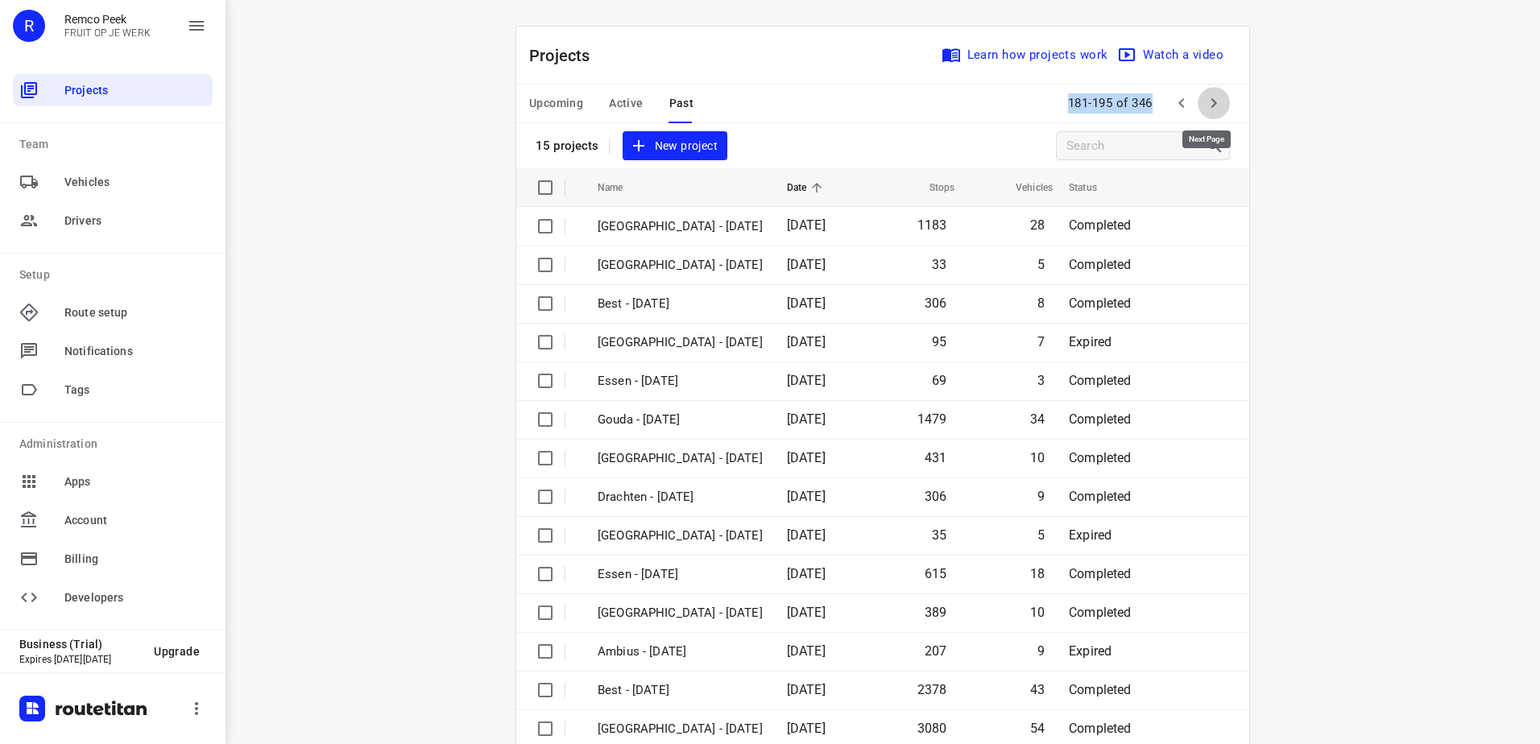
click at [1214, 106] on icon "button" at bounding box center [1213, 102] width 19 height 19
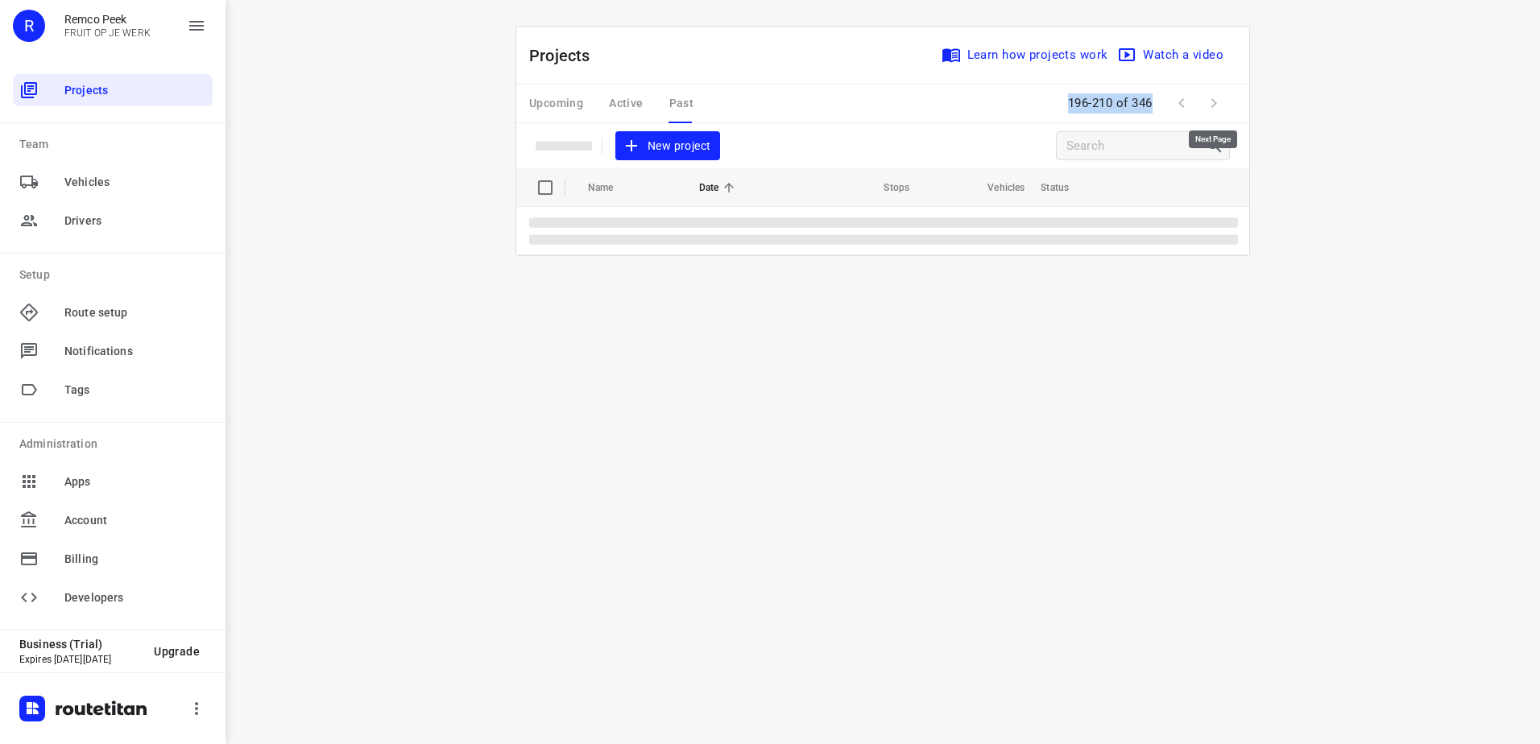
click at [1214, 106] on span at bounding box center [1214, 103] width 32 height 32
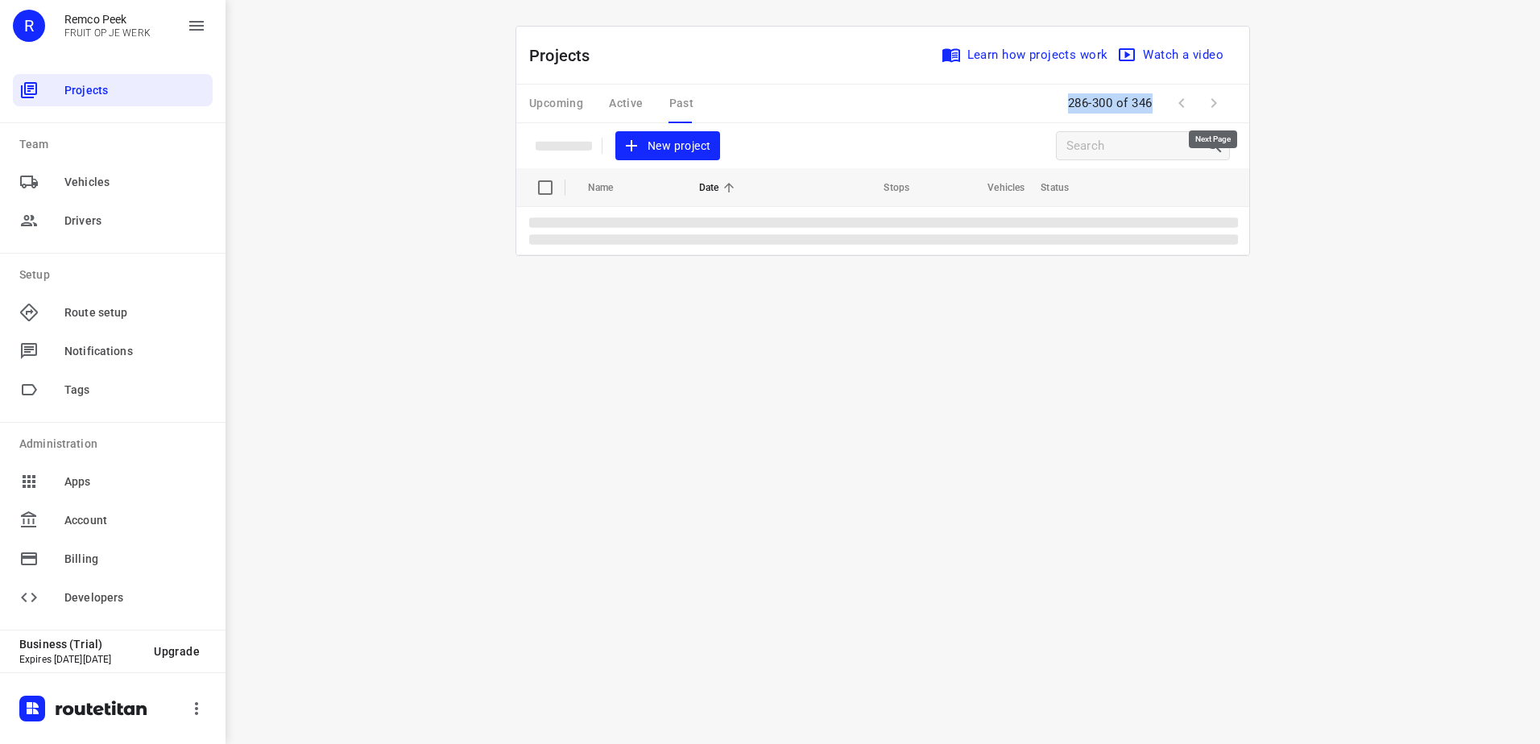
click at [1214, 106] on span at bounding box center [1214, 103] width 32 height 32
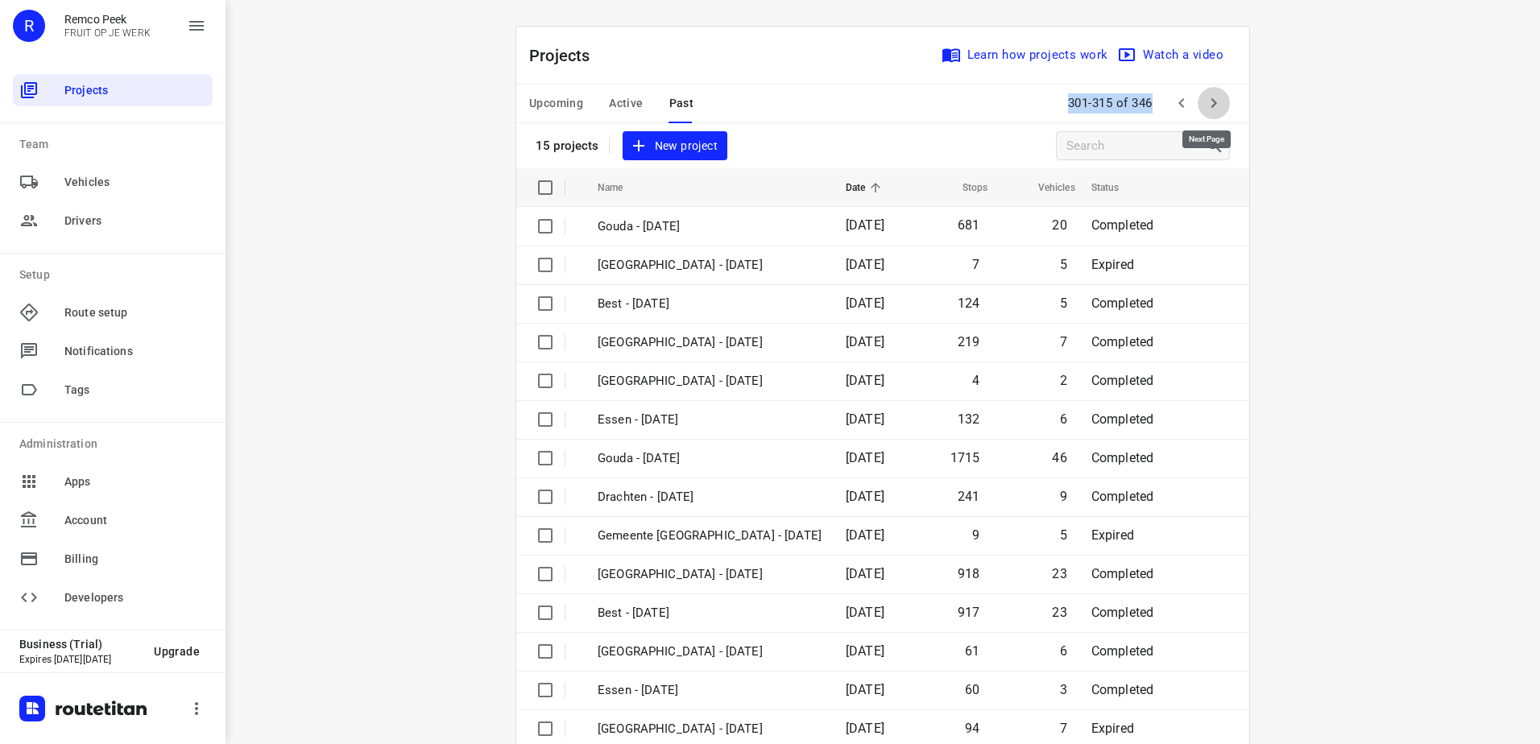
click at [1214, 106] on icon "button" at bounding box center [1213, 102] width 19 height 19
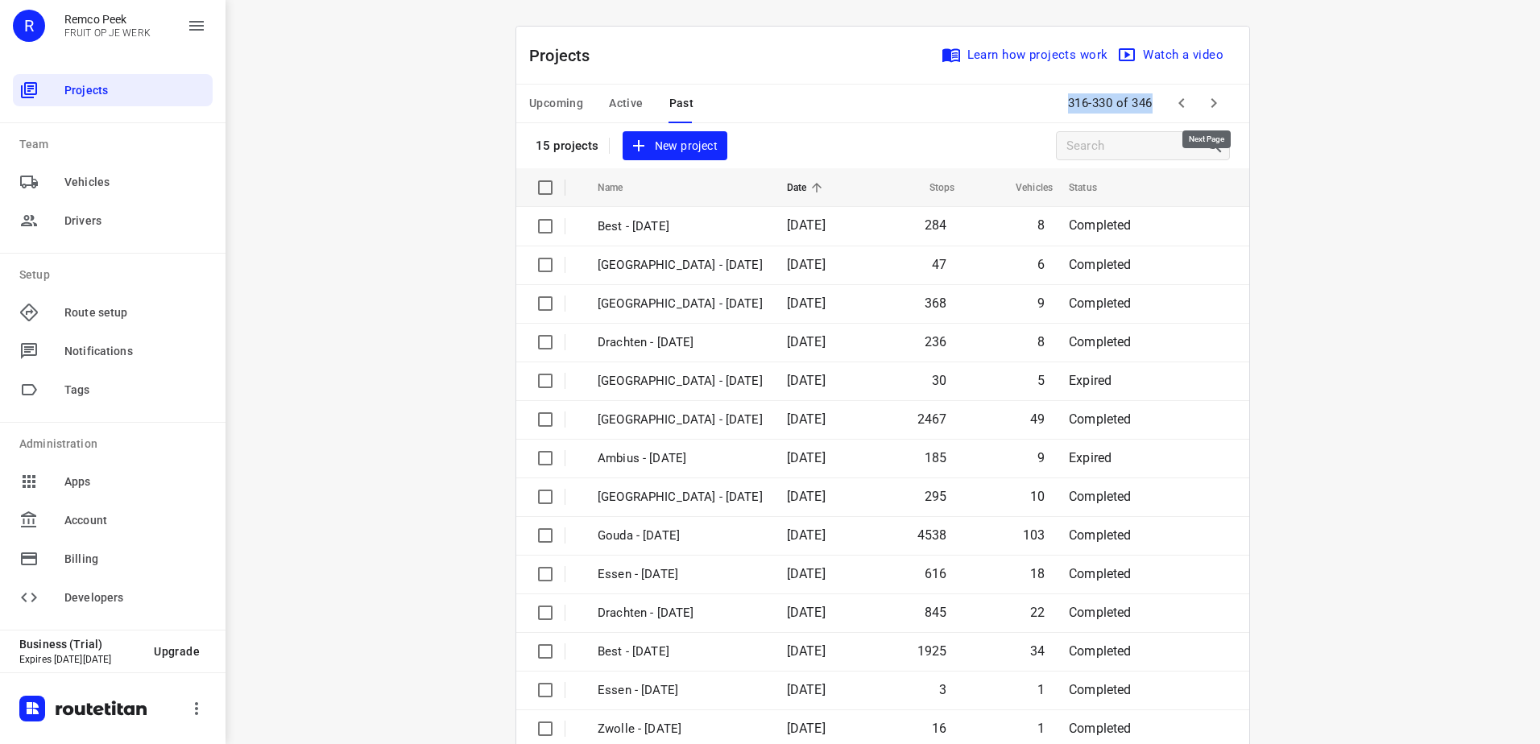
click at [1214, 106] on icon "button" at bounding box center [1213, 102] width 19 height 19
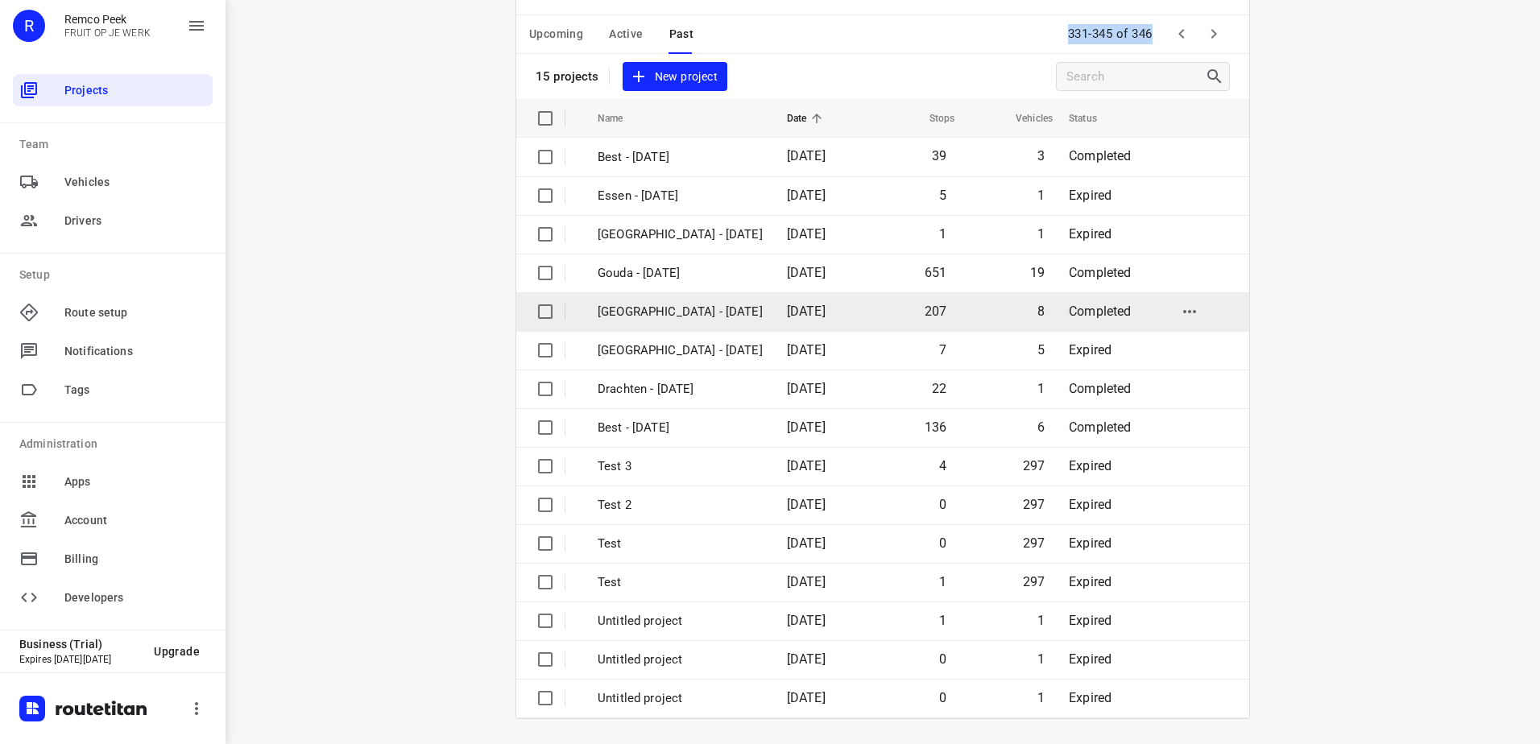
scroll to position [70, 0]
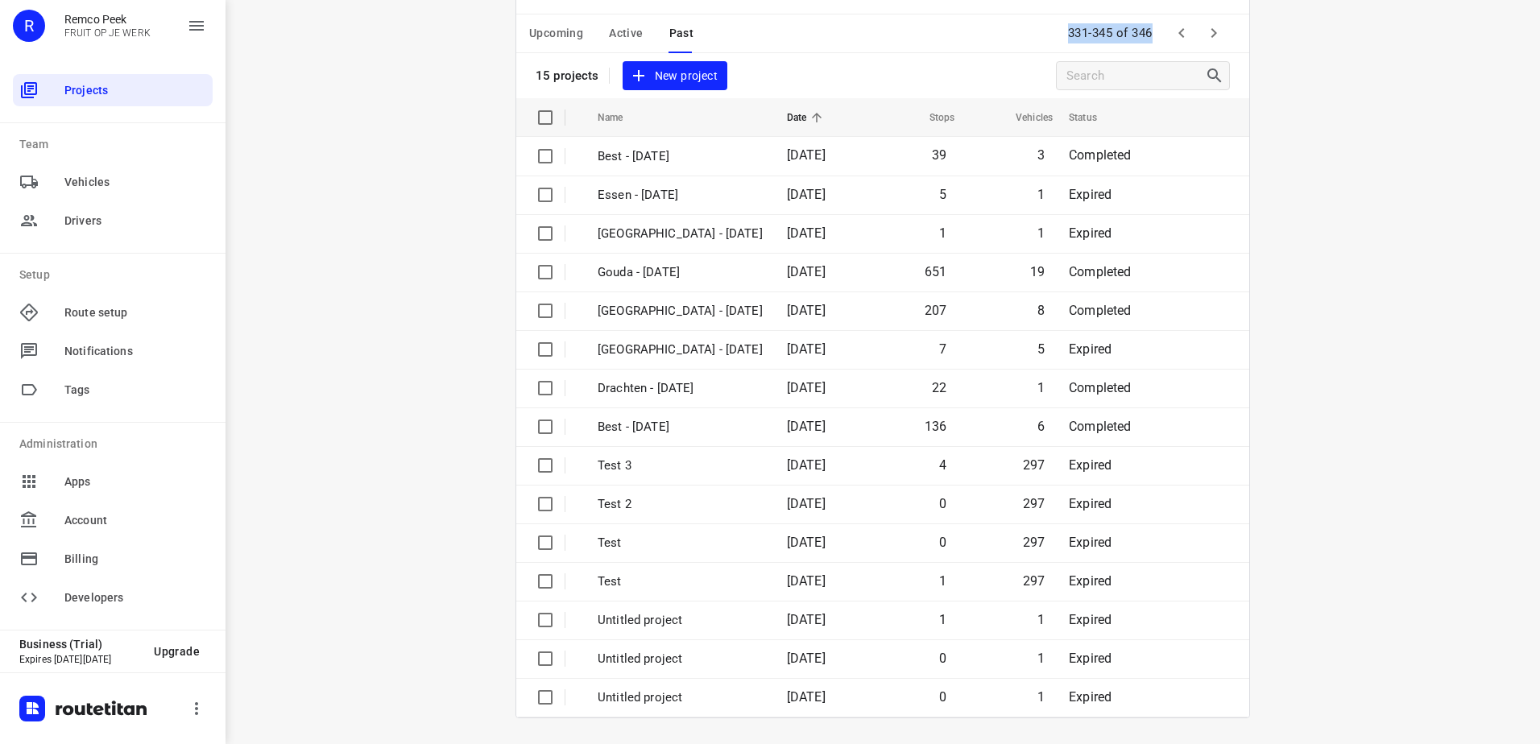
click at [547, 156] on input "checkbox" at bounding box center [545, 156] width 32 height 32
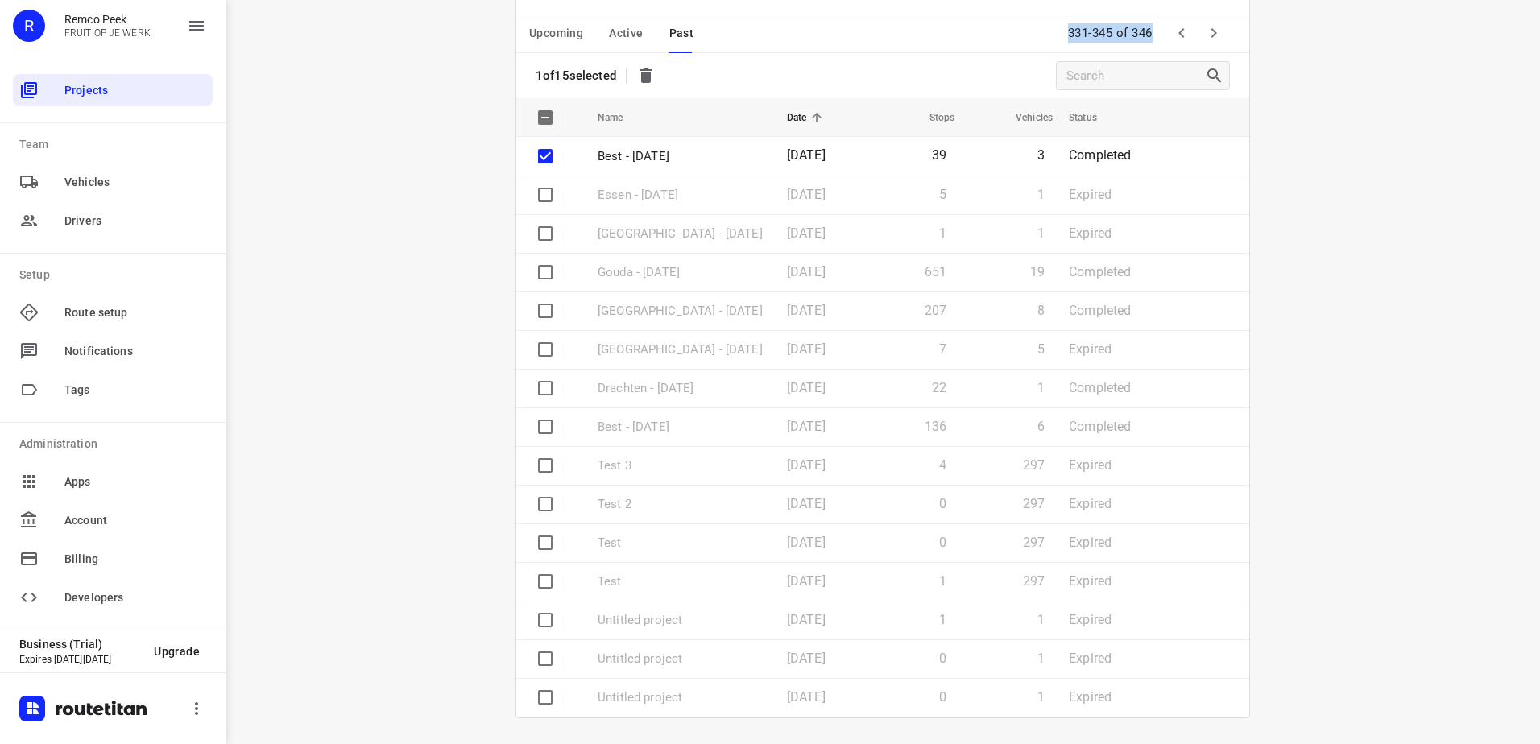
click at [645, 76] on icon "button" at bounding box center [645, 75] width 11 height 14
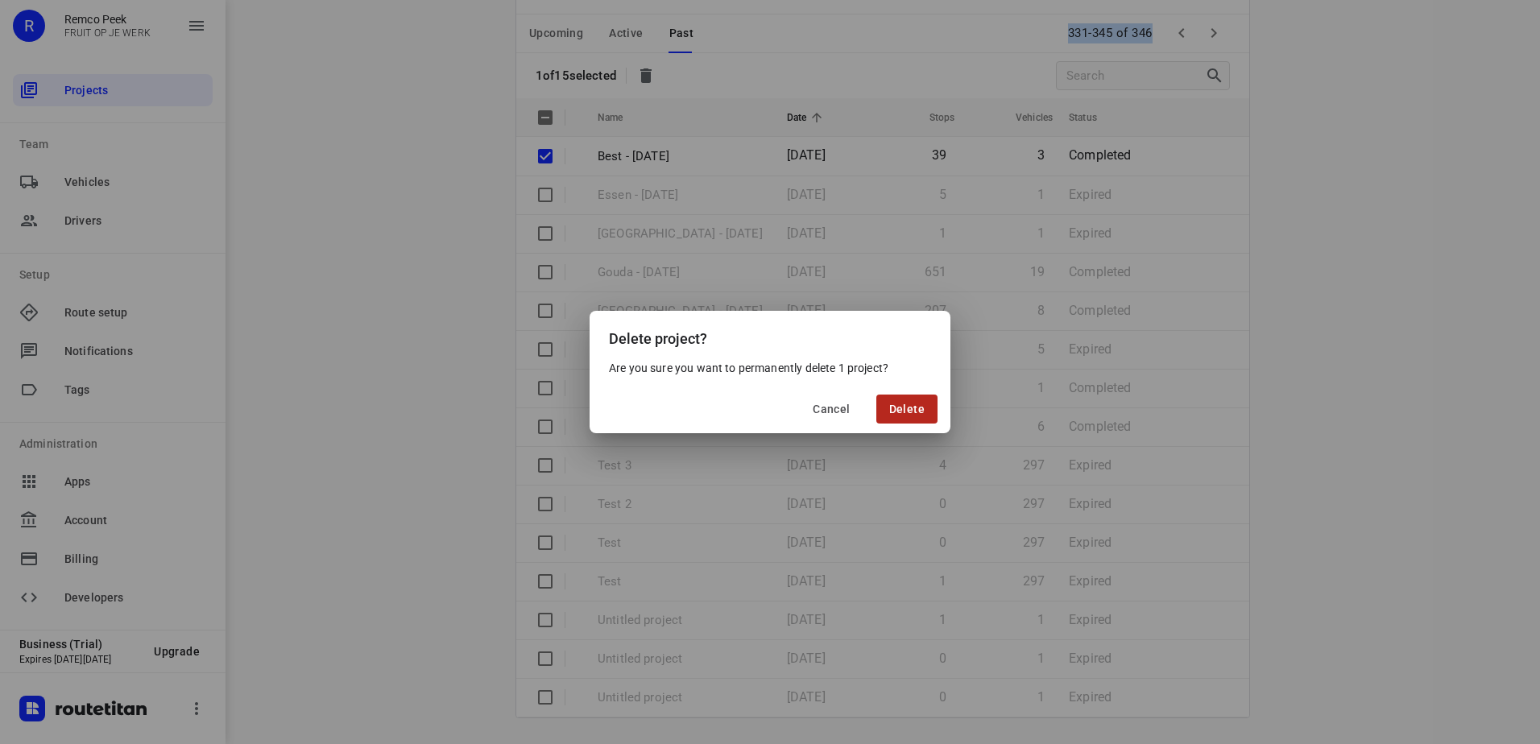
click at [907, 409] on span "Delete" at bounding box center [906, 409] width 35 height 13
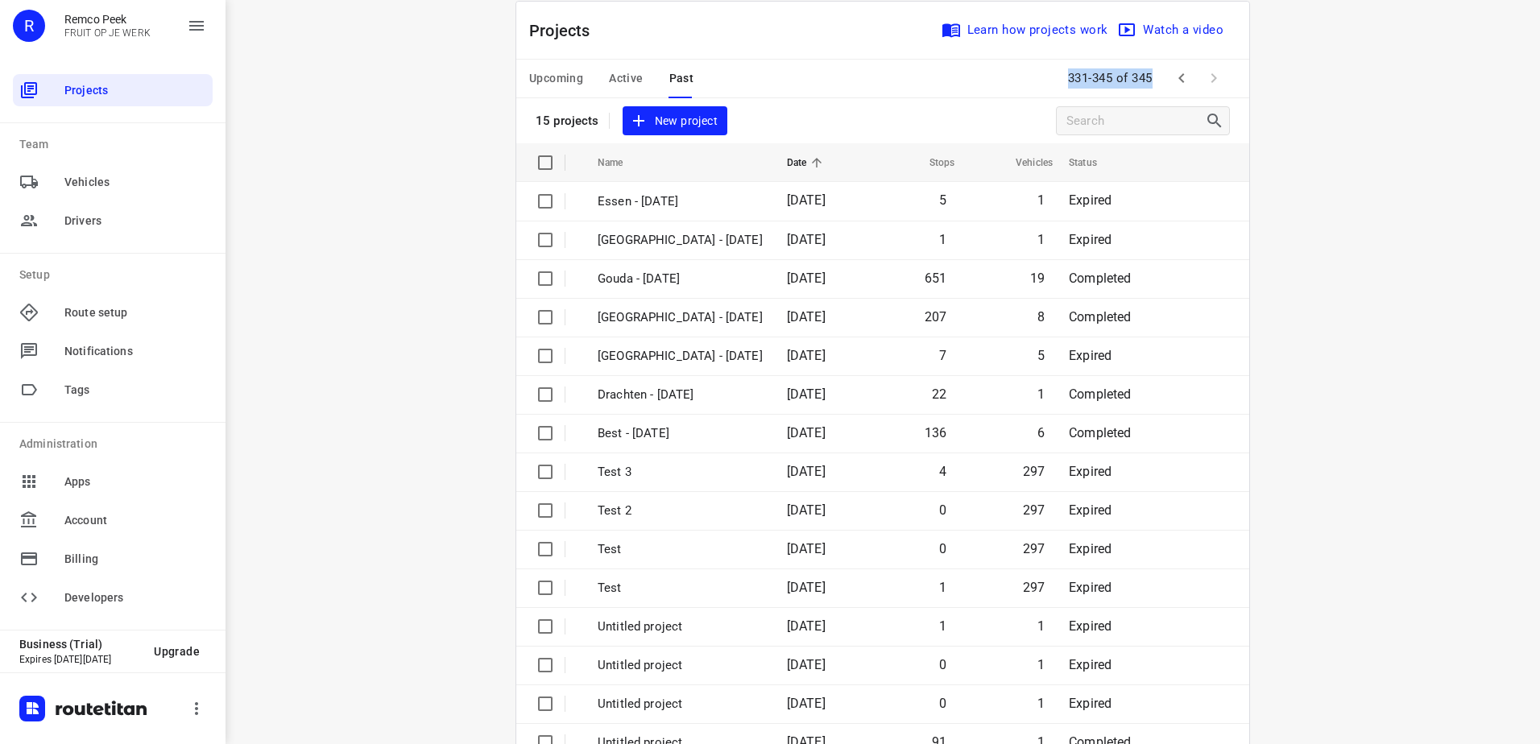
scroll to position [0, 0]
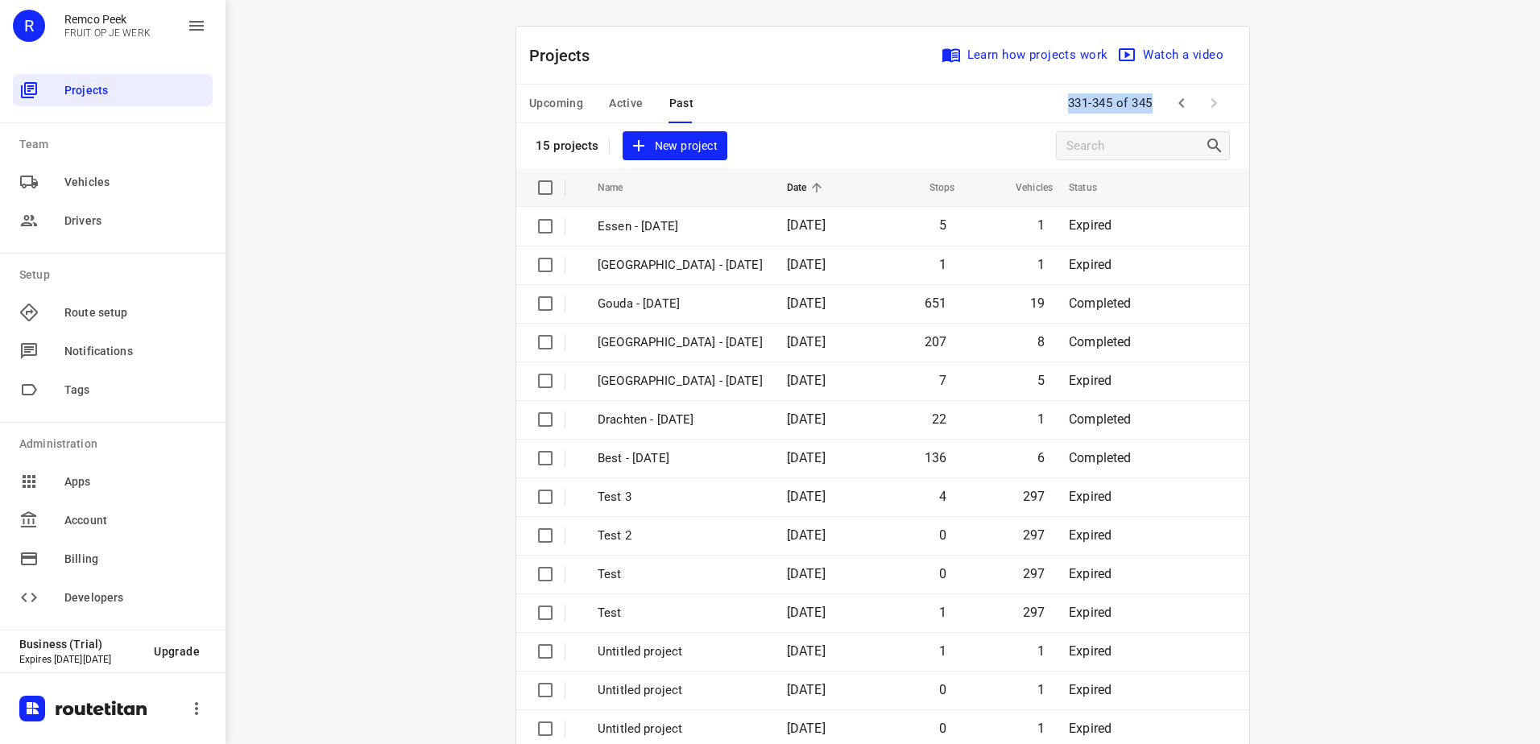
drag, startPoint x: 563, startPoint y: 101, endPoint x: 832, endPoint y: 338, distance: 358.4
click at [561, 102] on span "Upcoming" at bounding box center [556, 103] width 54 height 20
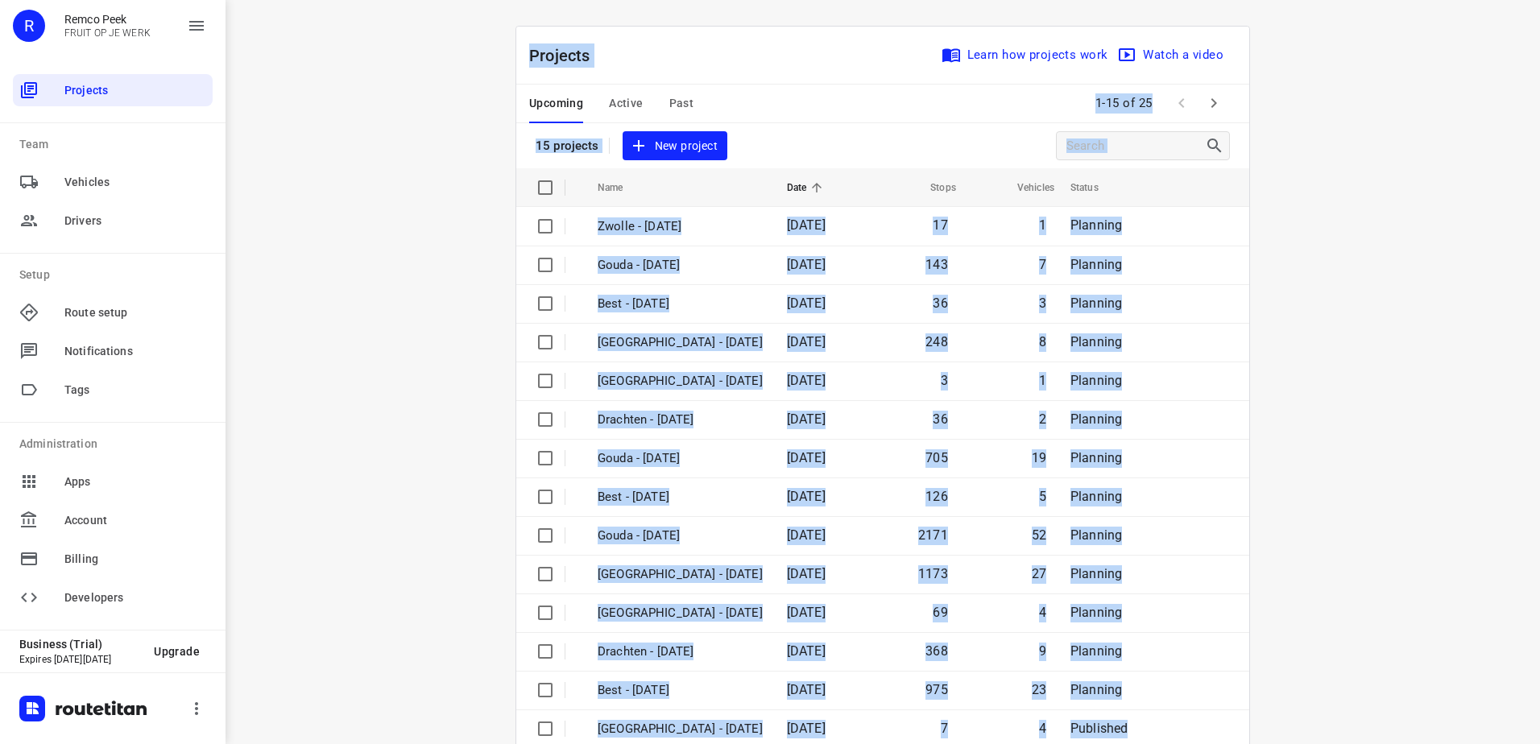
click at [325, 357] on div "i © 2025 Routetitan , © Stadia Maps , © OpenMapTiles © OpenStreetMap contributo…" at bounding box center [882, 372] width 1314 height 744
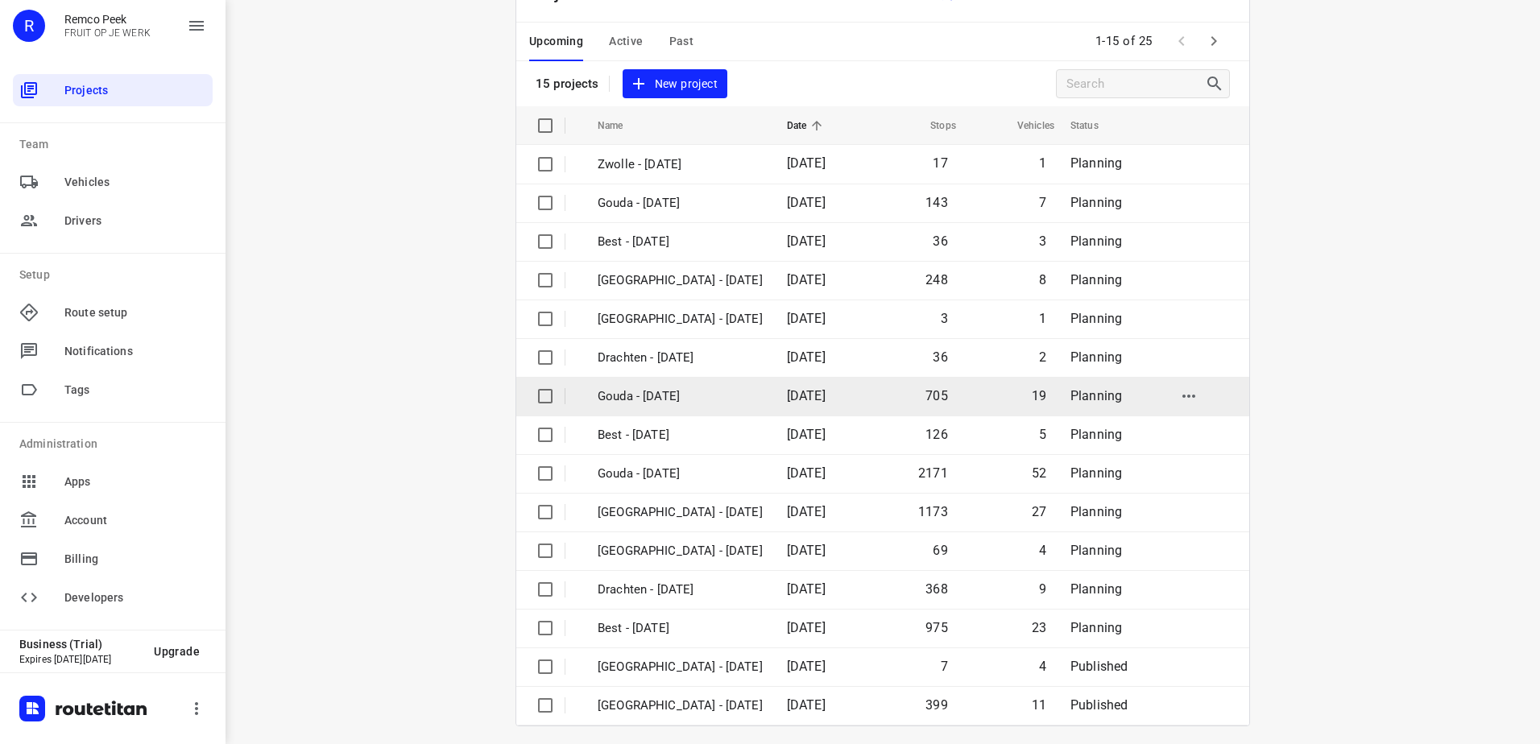
scroll to position [70, 0]
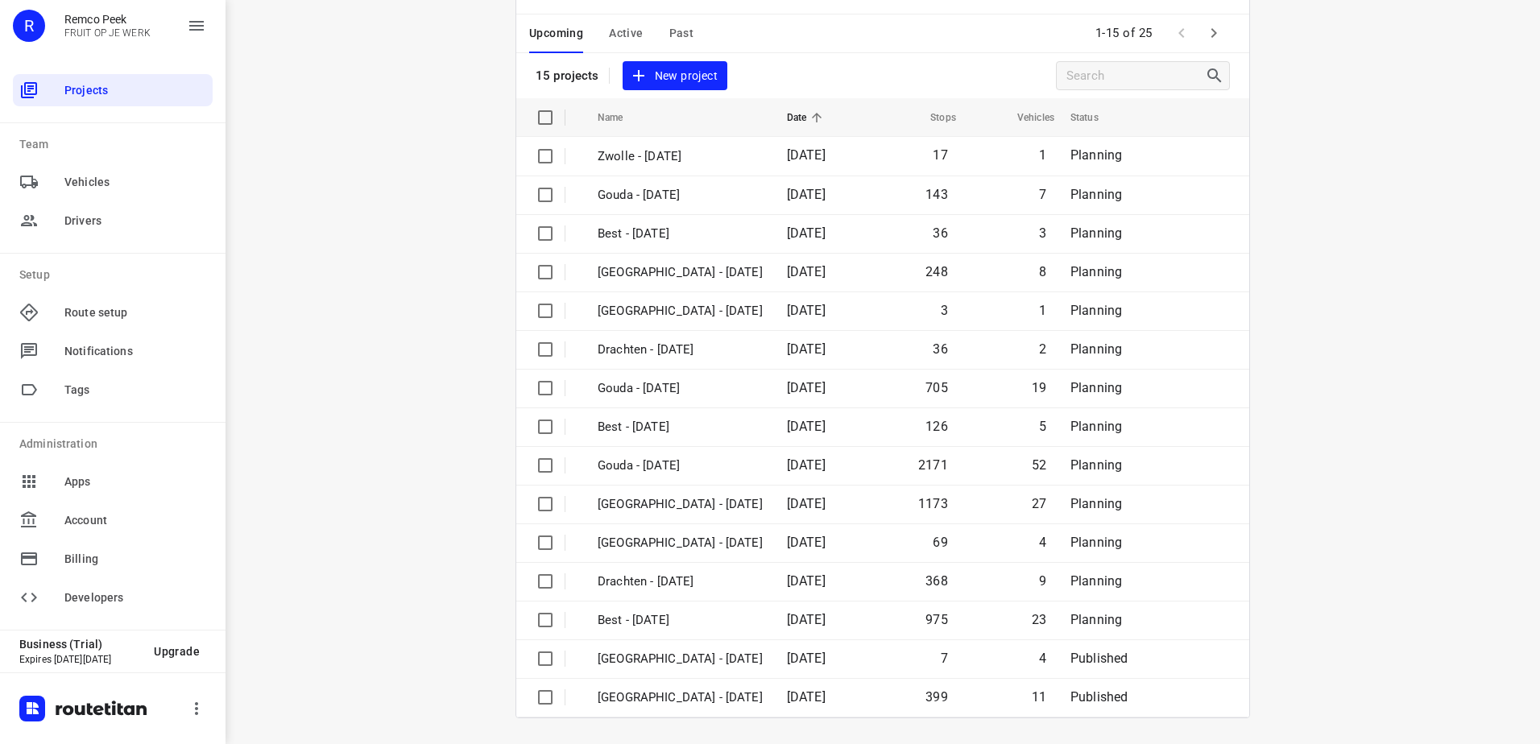
click at [1211, 34] on icon "button" at bounding box center [1214, 33] width 6 height 10
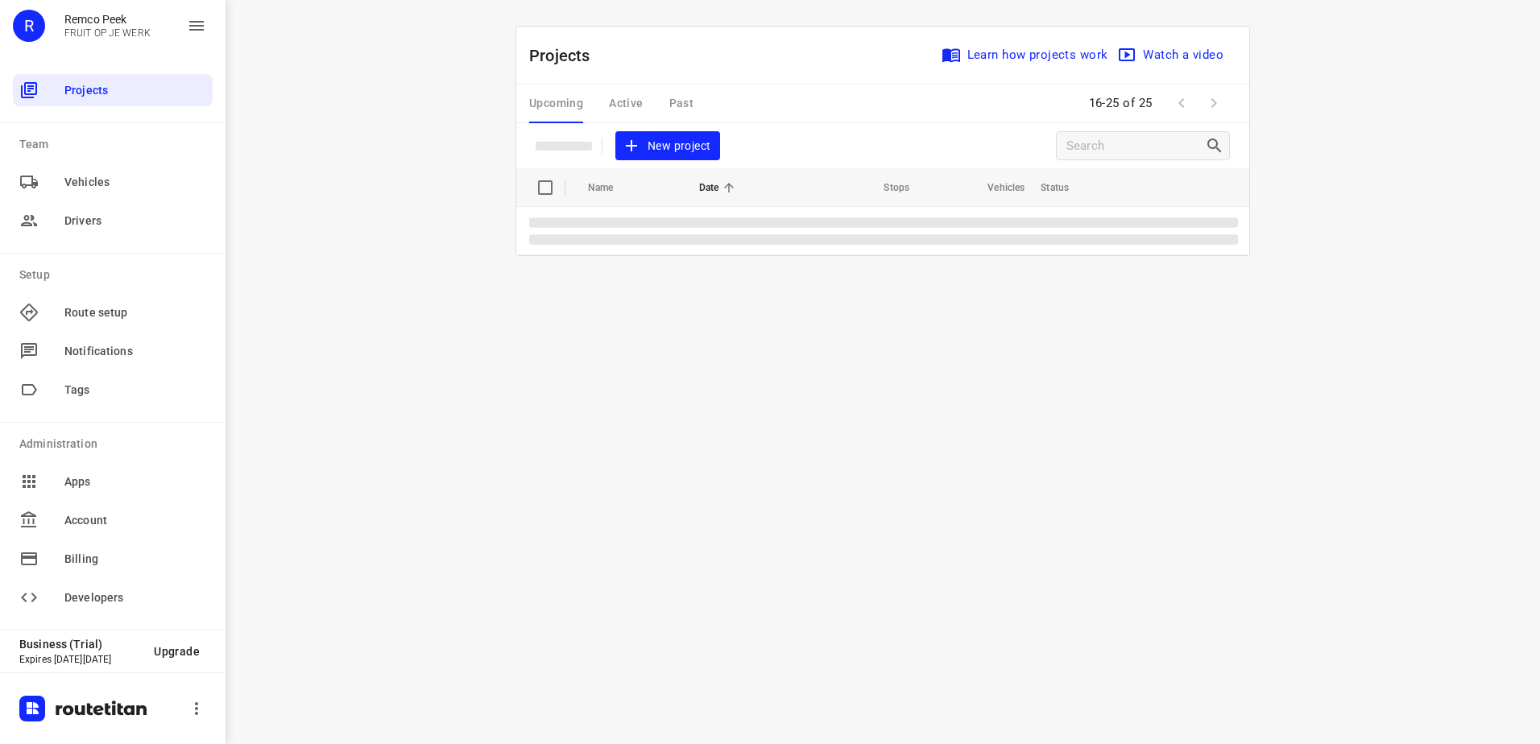
scroll to position [0, 0]
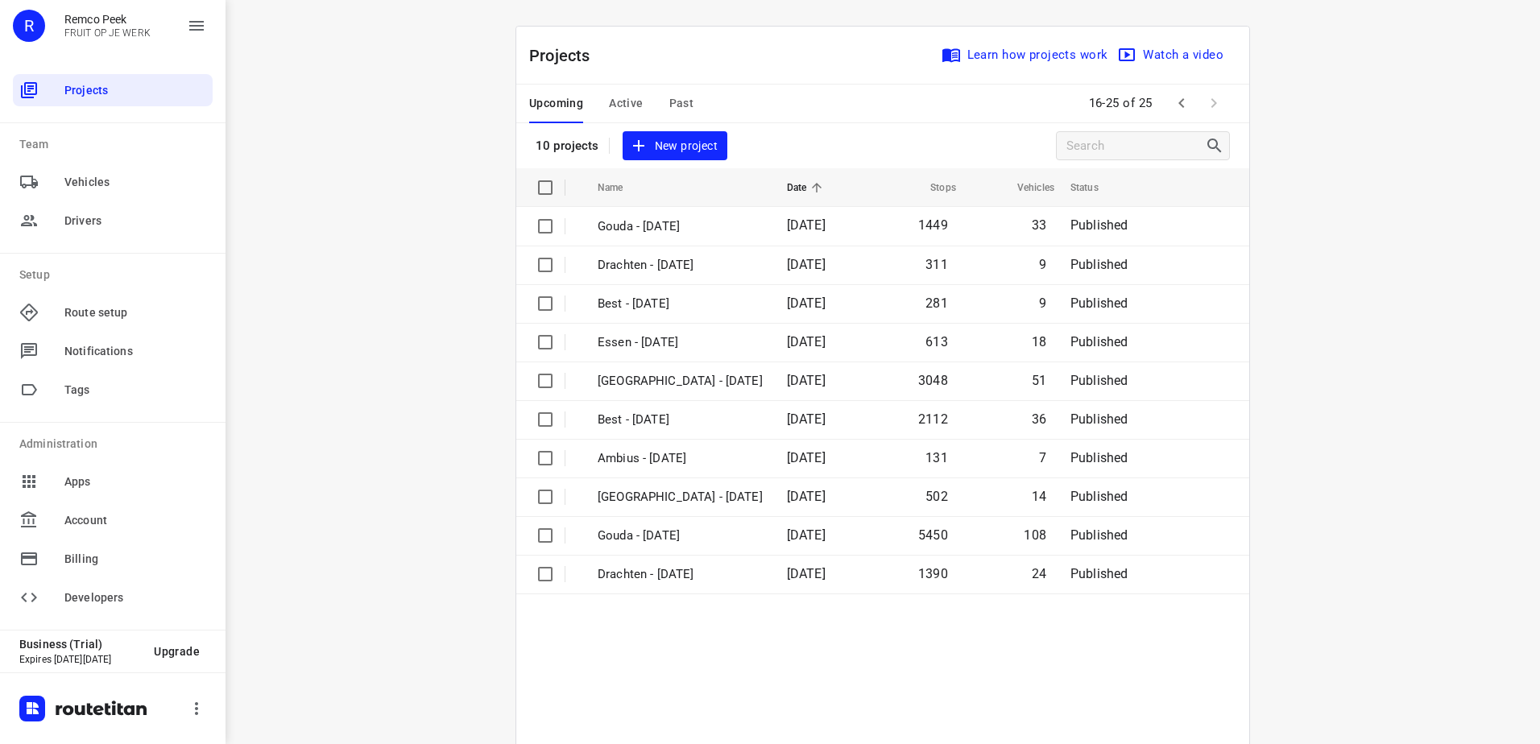
click at [1180, 103] on icon "button" at bounding box center [1181, 102] width 19 height 19
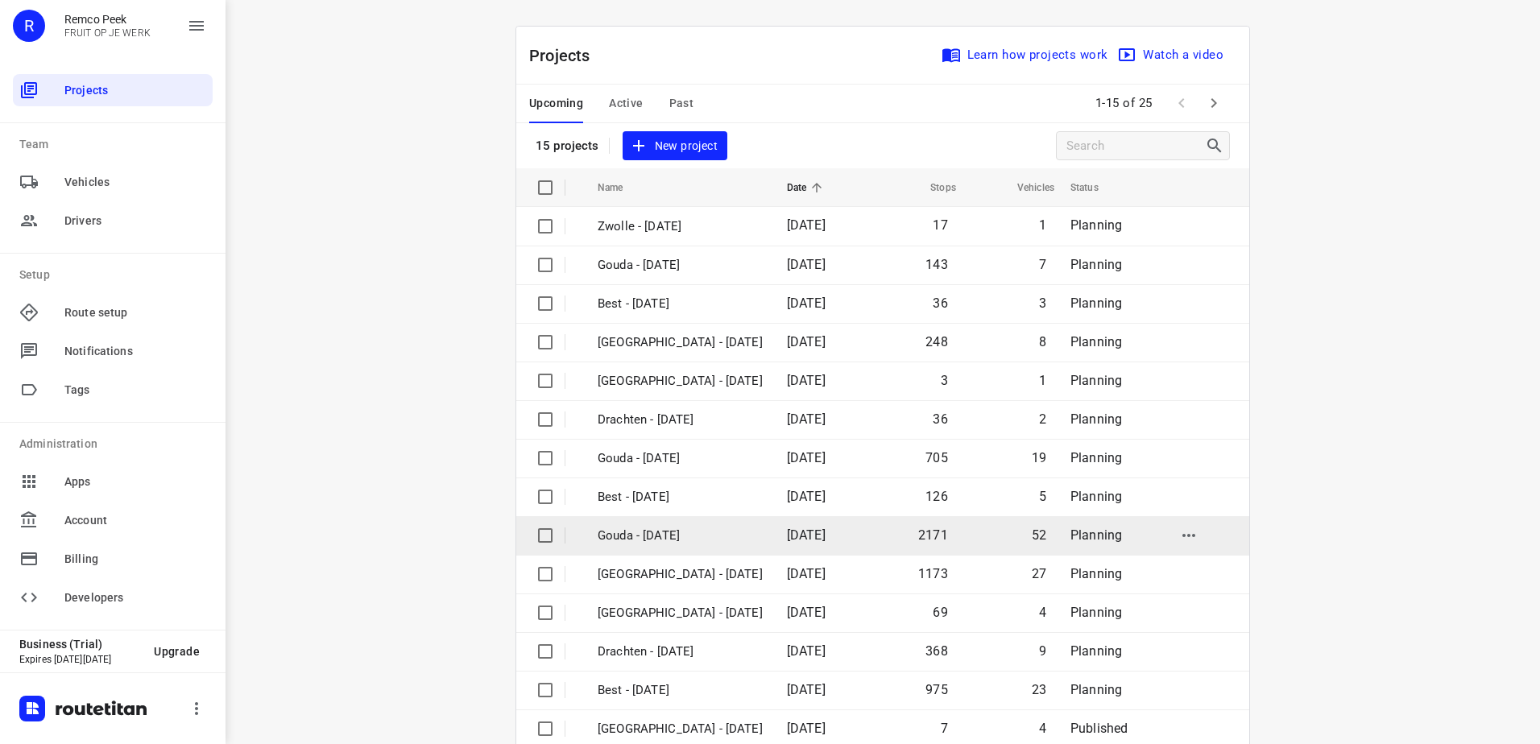
scroll to position [70, 0]
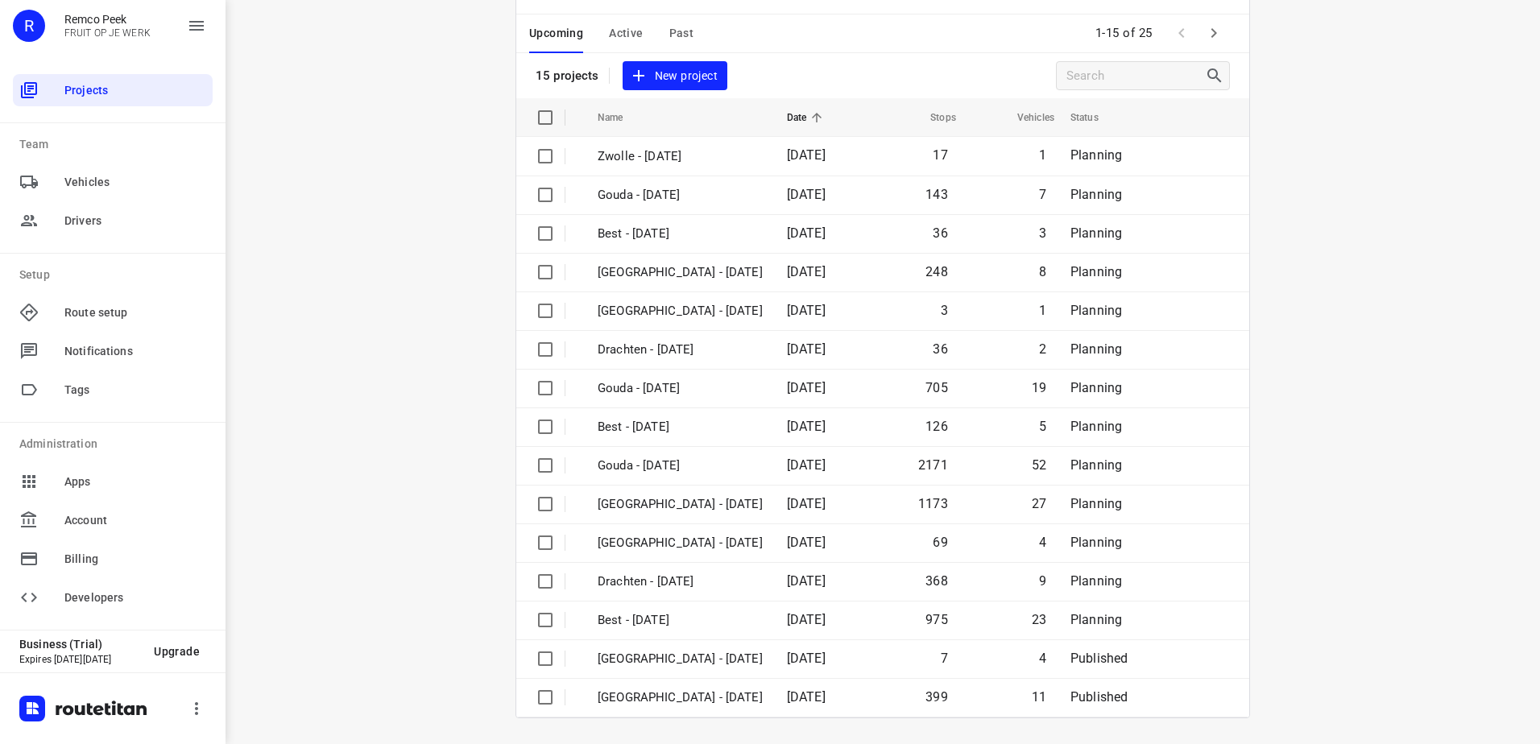
click at [1204, 31] on icon "button" at bounding box center [1213, 32] width 19 height 19
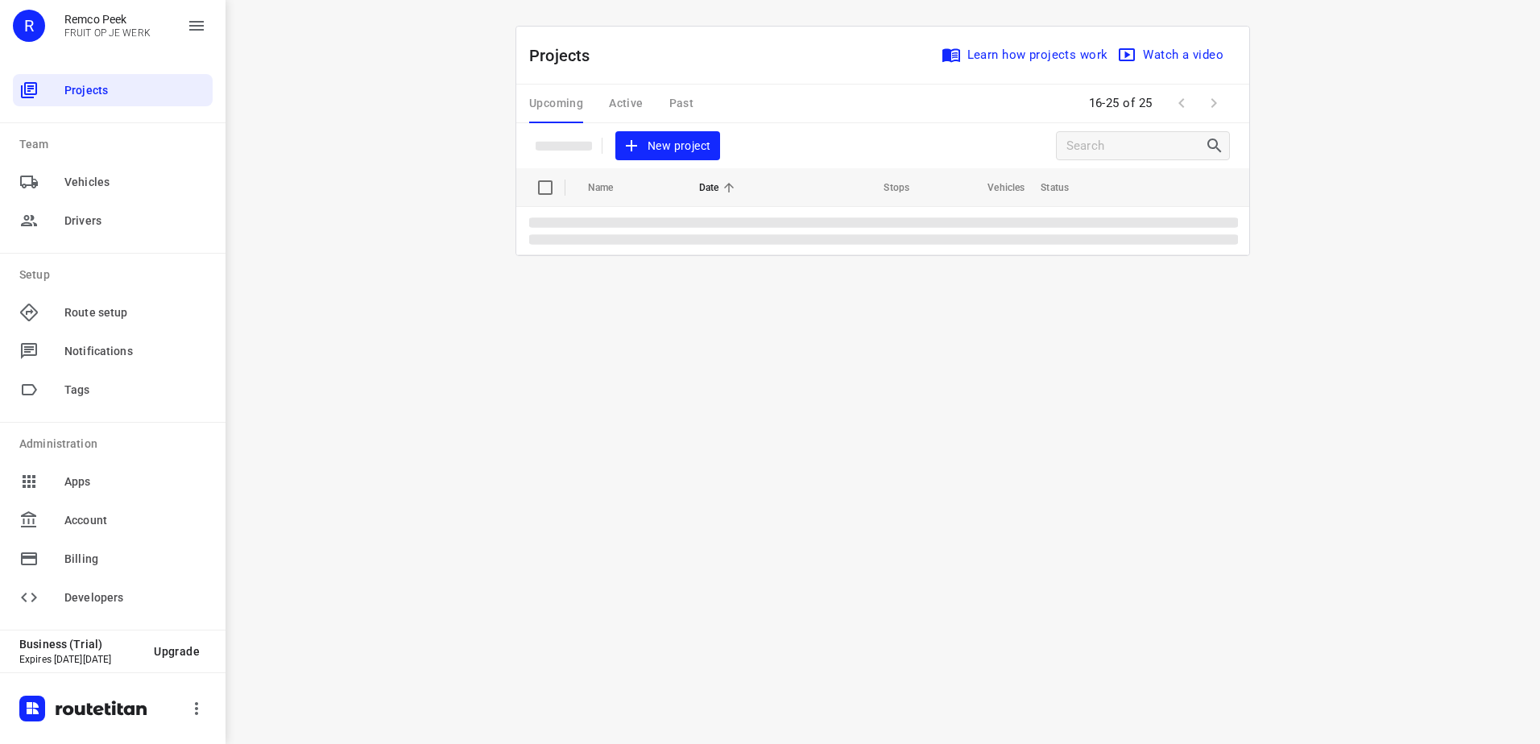
scroll to position [0, 0]
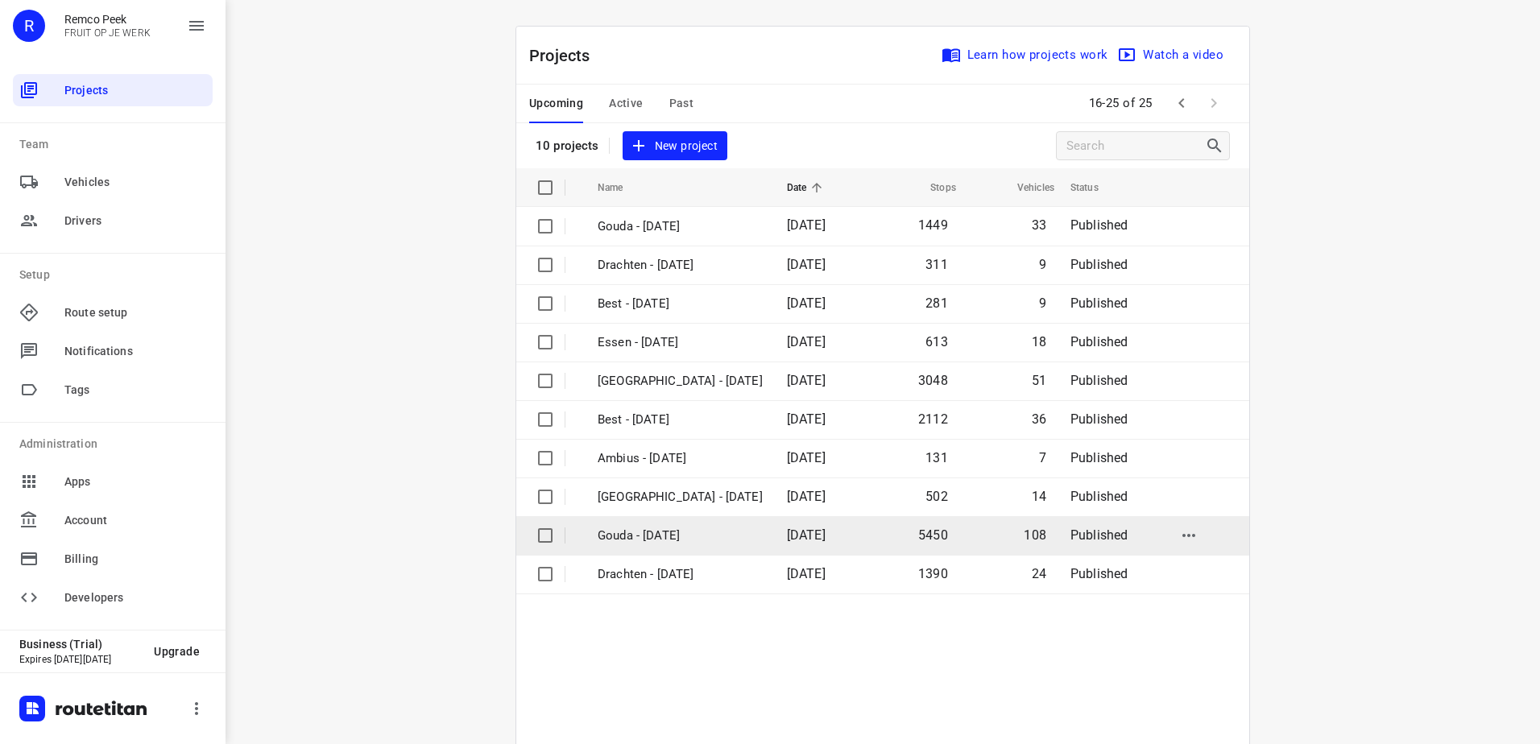
click at [774, 546] on td "[DATE]" at bounding box center [820, 535] width 93 height 39
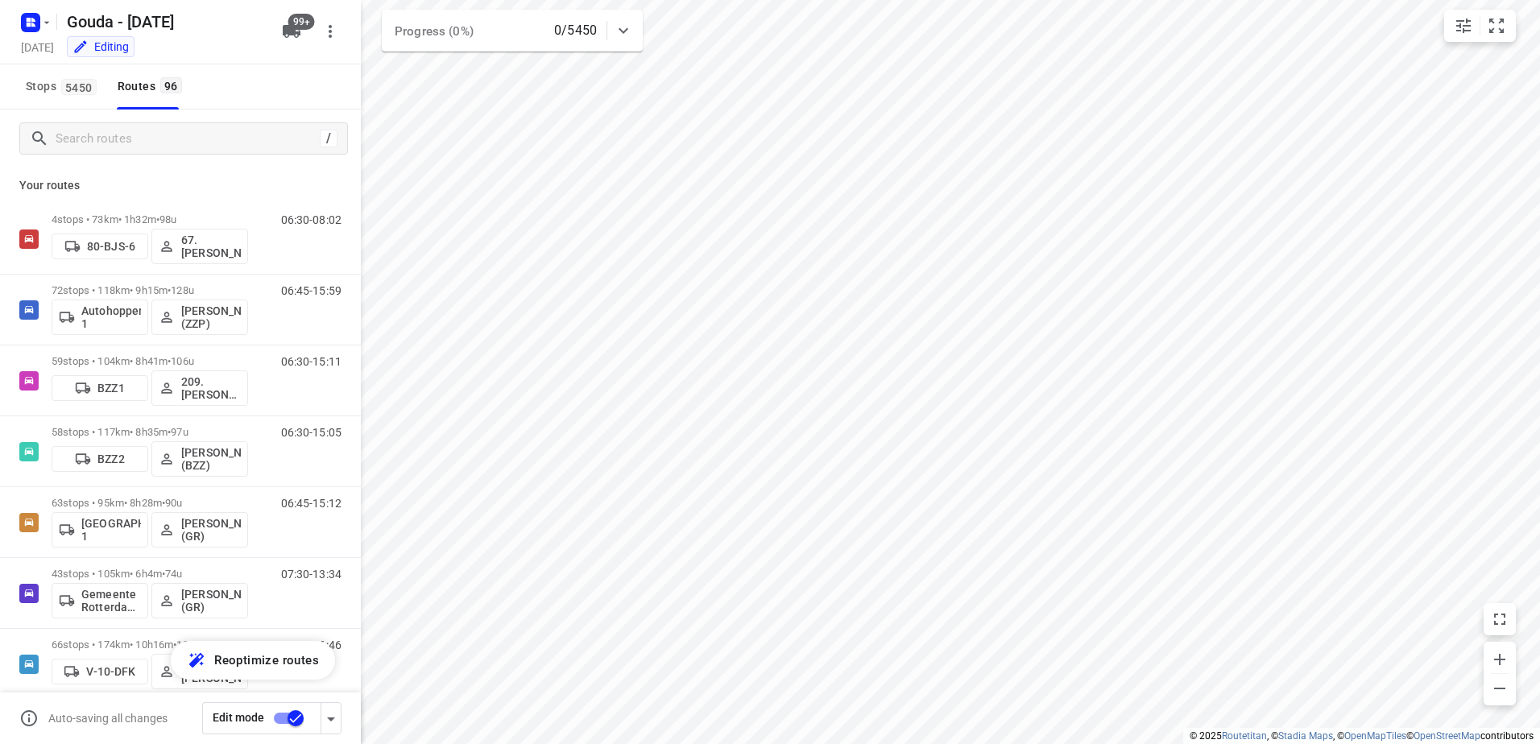
checkbox input "true"
click at [237, 139] on input "Search routes" at bounding box center [187, 138] width 263 height 25
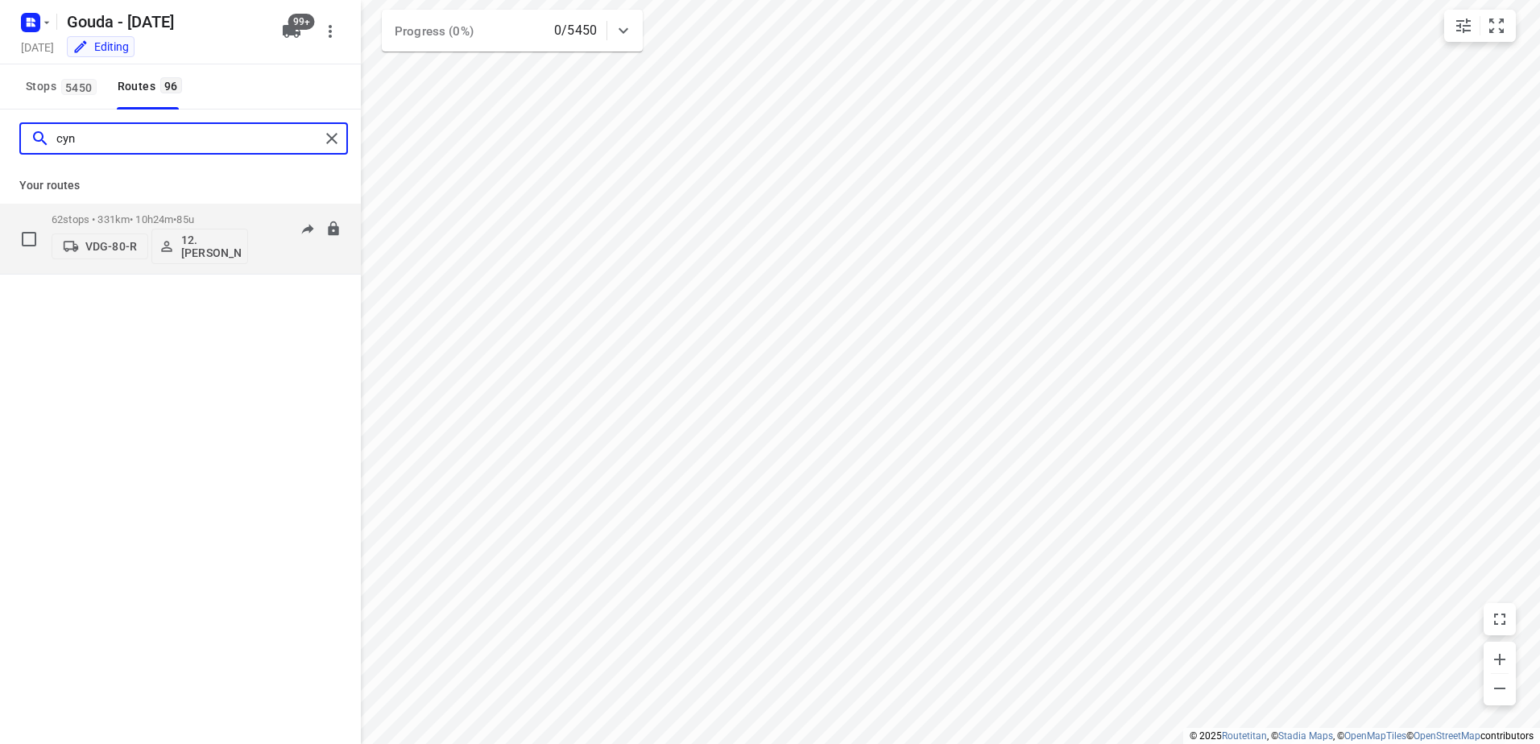
type input "cyn"
click at [193, 213] on span "85u" at bounding box center [184, 219] width 17 height 12
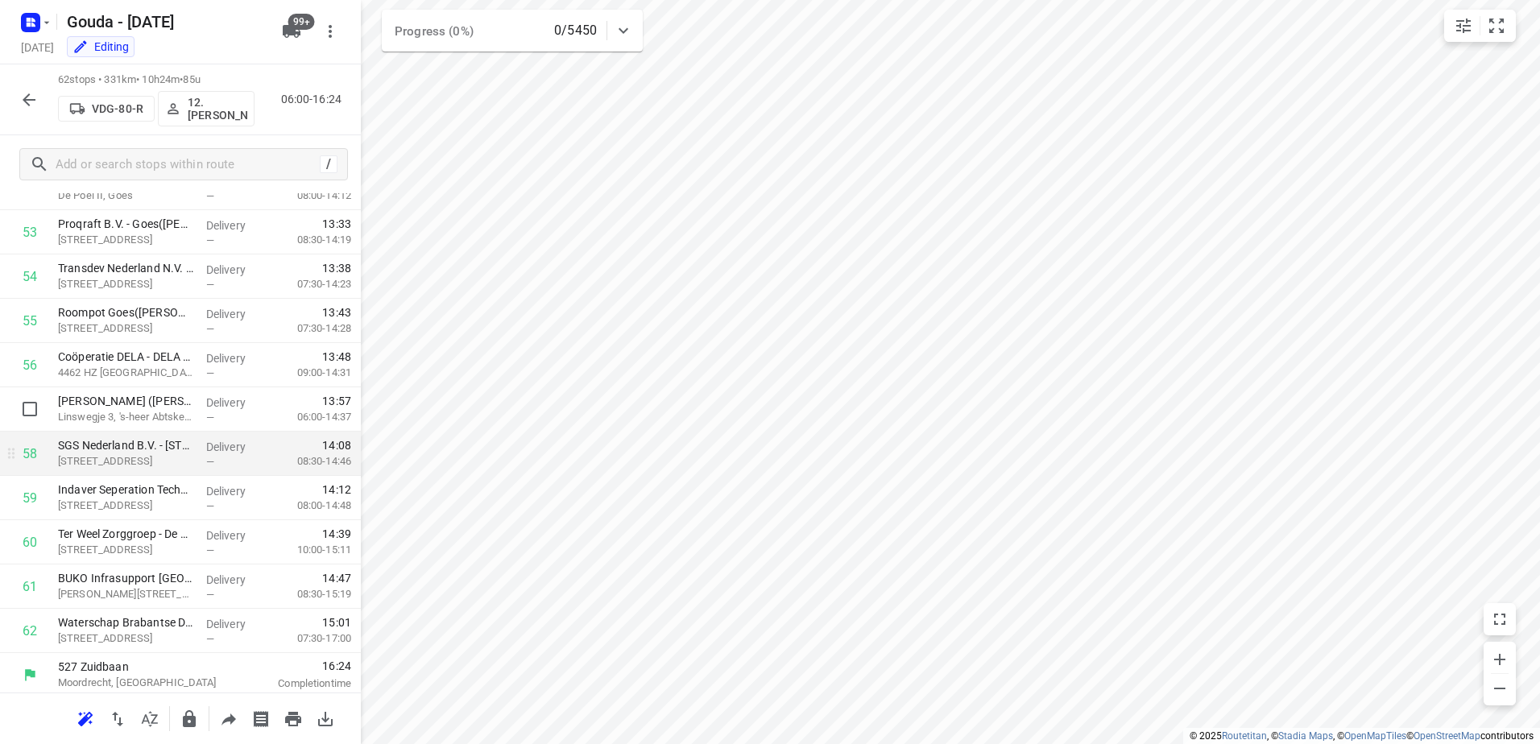
scroll to position [2372, 0]
